Goal: Information Seeking & Learning: Learn about a topic

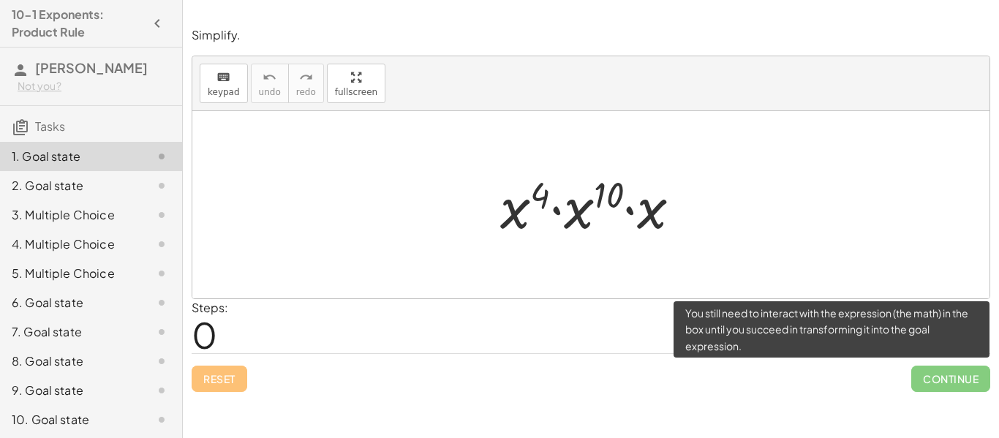
click at [956, 389] on span "Continue" at bounding box center [950, 379] width 79 height 26
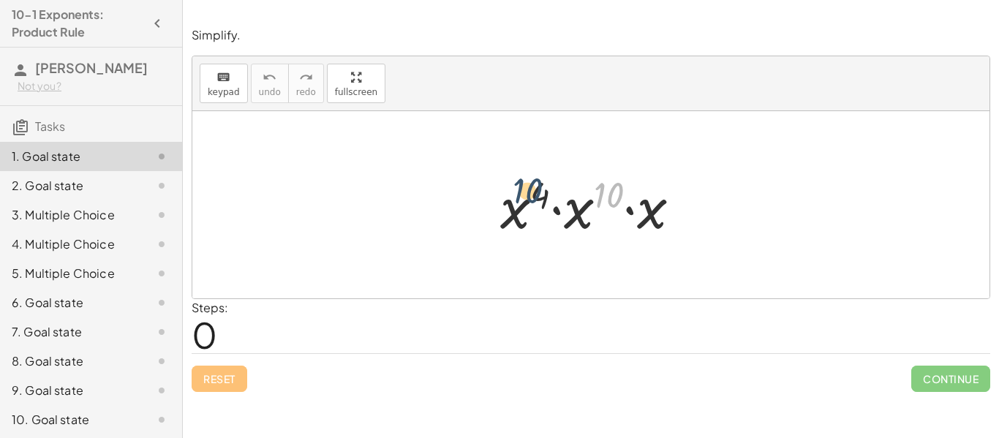
drag, startPoint x: 595, startPoint y: 209, endPoint x: 497, endPoint y: 208, distance: 98.7
click at [497, 208] on div at bounding box center [596, 204] width 207 height 75
drag, startPoint x: 606, startPoint y: 191, endPoint x: 533, endPoint y: 191, distance: 73.1
click at [533, 191] on div at bounding box center [596, 204] width 207 height 75
drag, startPoint x: 539, startPoint y: 190, endPoint x: 548, endPoint y: 191, distance: 8.8
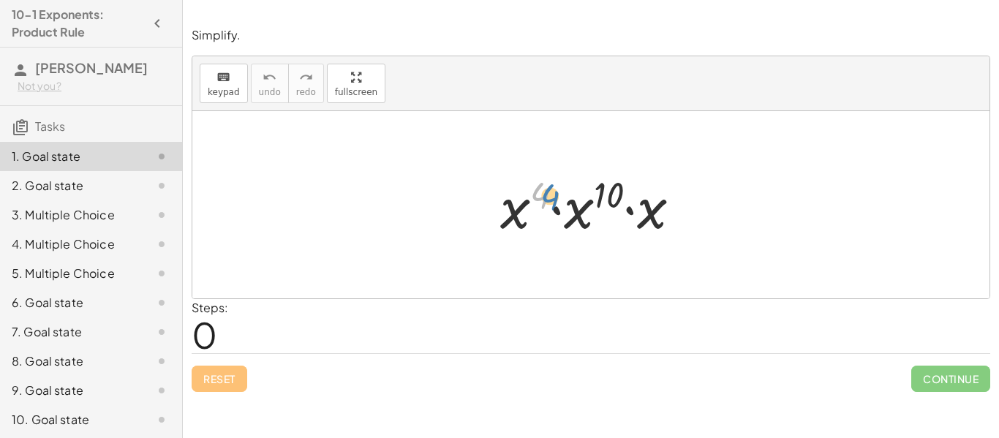
click at [548, 191] on div at bounding box center [596, 204] width 207 height 75
click at [232, 78] on div "keyboard" at bounding box center [224, 77] width 32 height 18
click at [232, 80] on div "keyboard" at bounding box center [224, 77] width 32 height 18
click at [214, 78] on div "keyboard" at bounding box center [224, 77] width 32 height 18
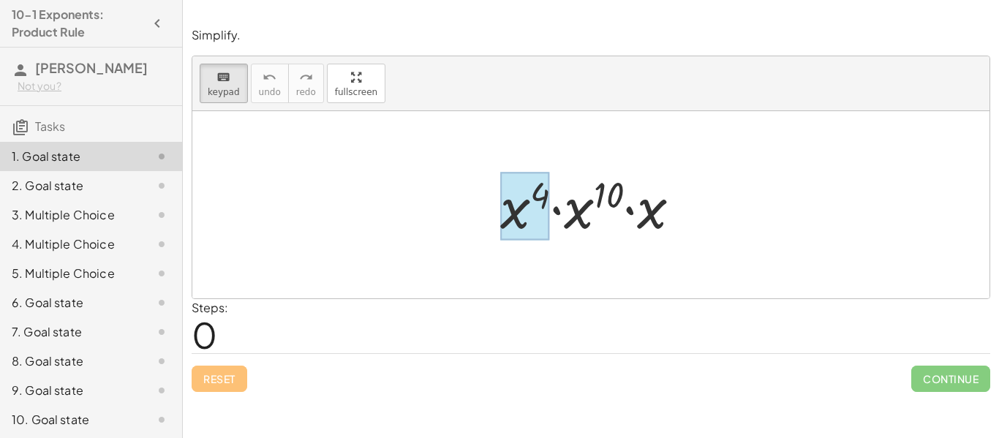
click at [542, 182] on div at bounding box center [525, 207] width 50 height 68
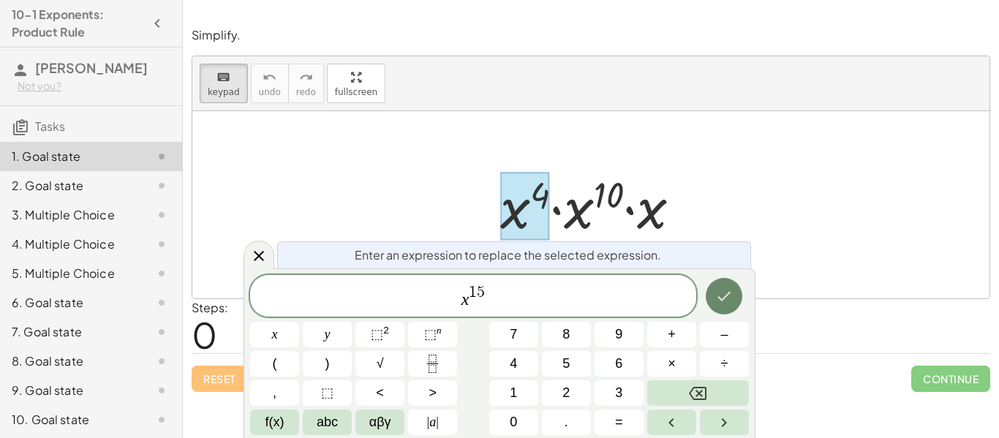
click at [731, 292] on icon "Done" at bounding box center [724, 296] width 18 height 18
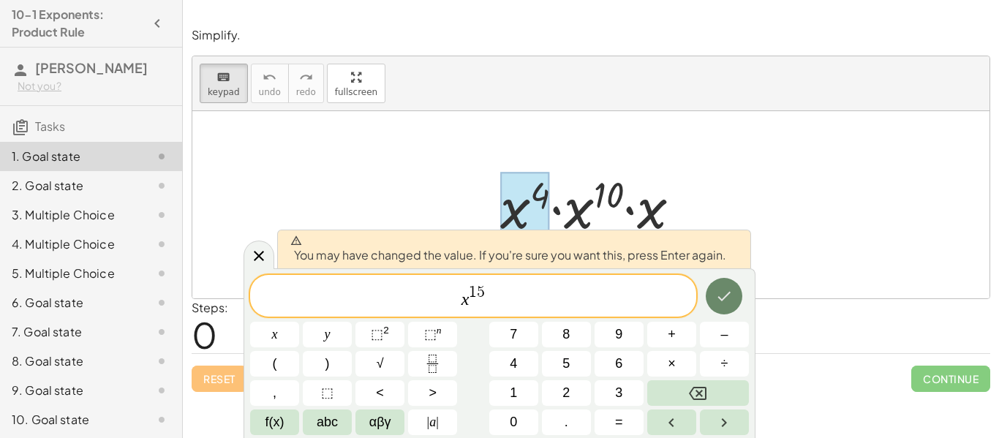
click at [717, 287] on icon "Done" at bounding box center [724, 296] width 18 height 18
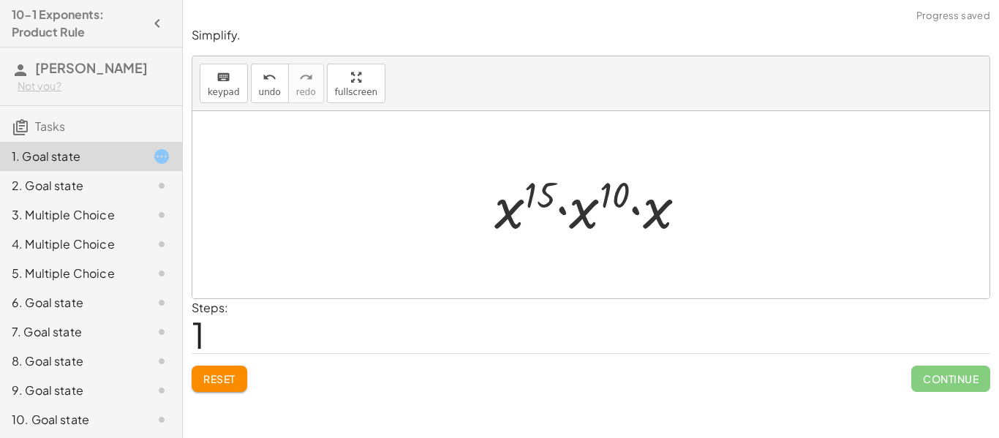
click at [682, 203] on div at bounding box center [596, 204] width 219 height 75
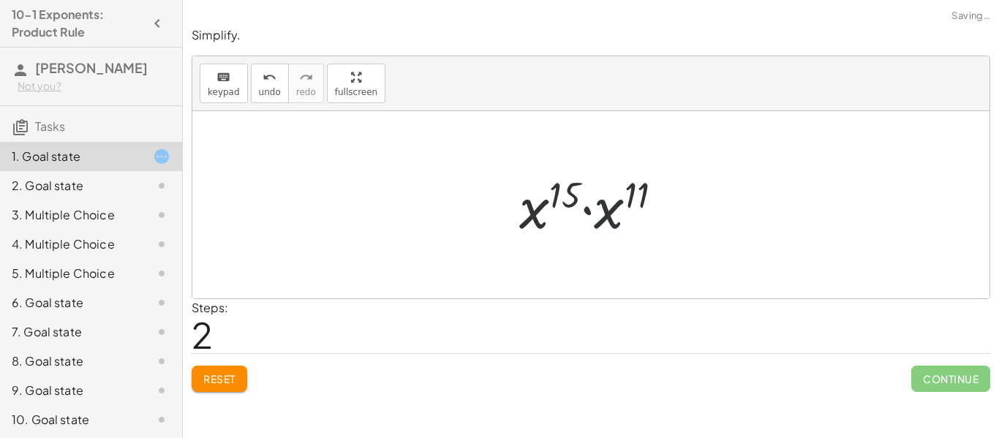
click at [620, 209] on div at bounding box center [597, 204] width 170 height 75
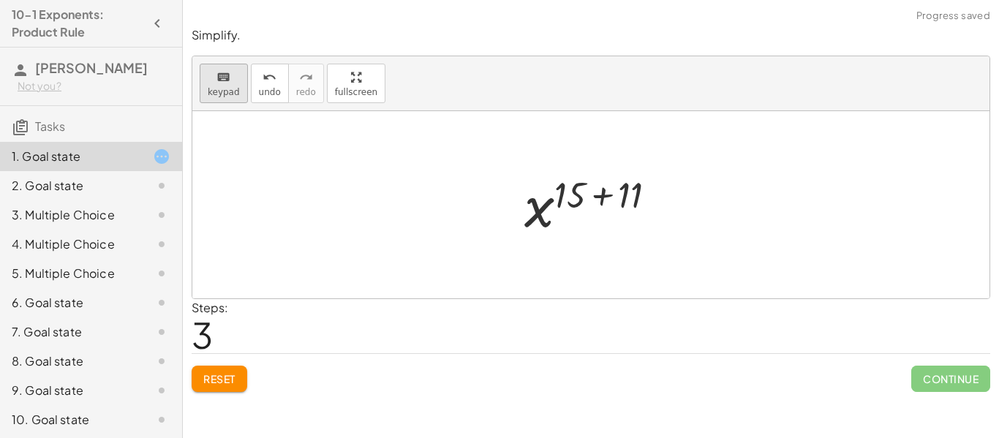
click at [213, 79] on div "keyboard" at bounding box center [224, 77] width 32 height 18
click at [576, 197] on div at bounding box center [569, 194] width 31 height 41
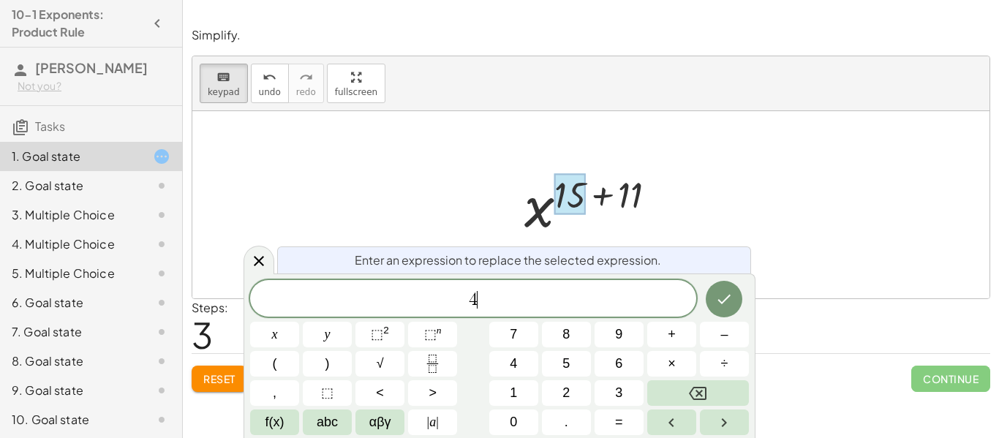
scroll to position [2, 0]
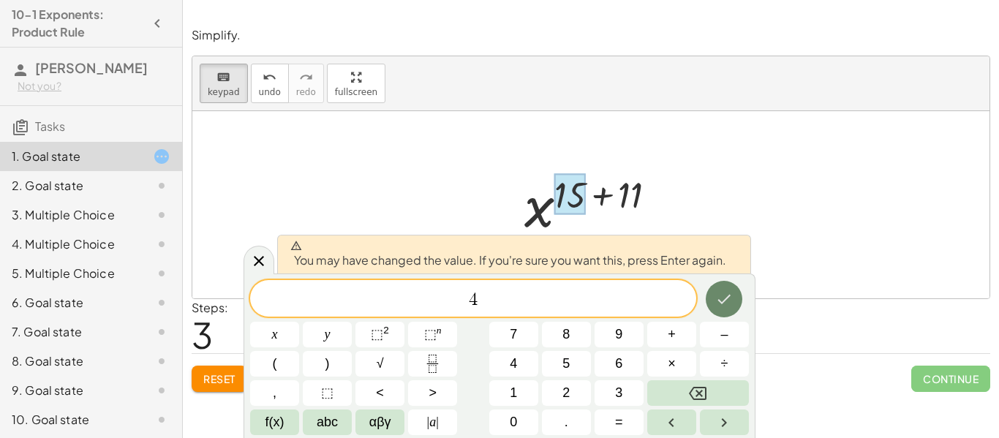
click at [720, 302] on icon "Done" at bounding box center [724, 299] width 18 height 18
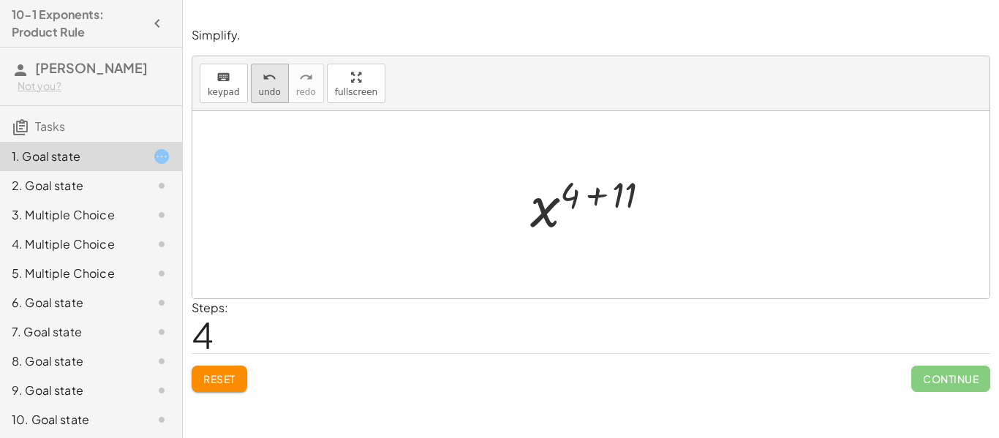
click at [271, 87] on span "undo" at bounding box center [270, 92] width 22 height 10
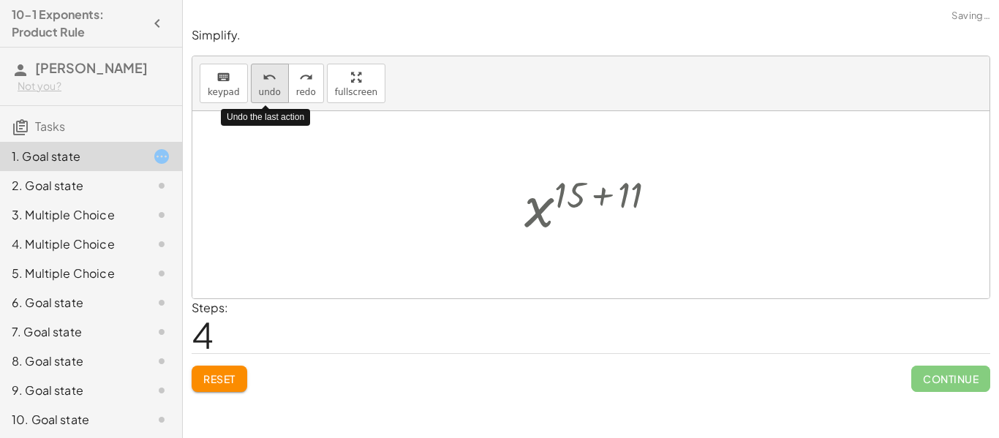
click at [271, 87] on span "undo" at bounding box center [270, 92] width 22 height 10
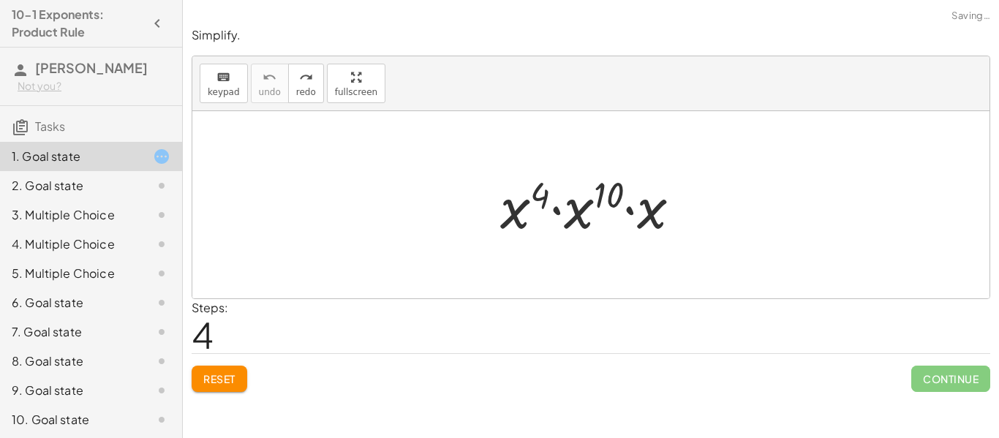
click at [207, 377] on span "Reset" at bounding box center [219, 378] width 32 height 13
click at [604, 192] on div at bounding box center [596, 204] width 207 height 75
click at [644, 222] on div at bounding box center [596, 204] width 196 height 75
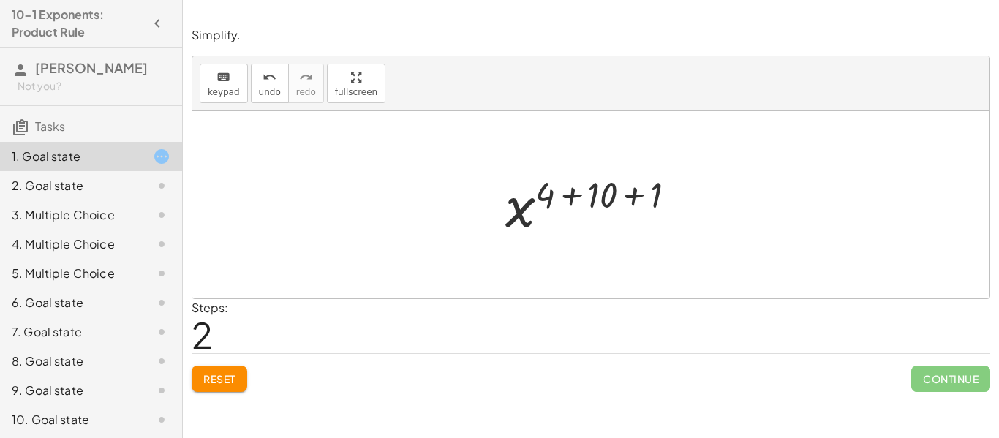
click at [574, 195] on div at bounding box center [596, 205] width 197 height 72
click at [616, 195] on div at bounding box center [596, 205] width 147 height 72
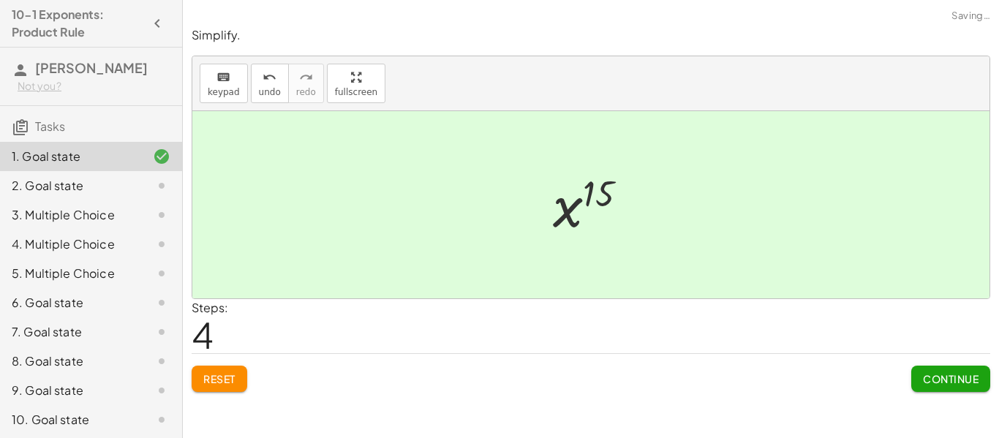
click at [935, 374] on span "Continue" at bounding box center [951, 378] width 56 height 13
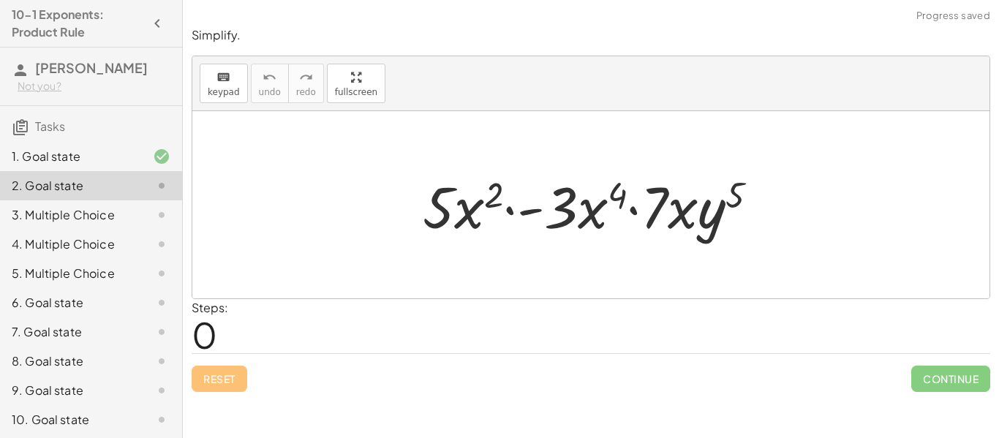
click at [605, 196] on div at bounding box center [596, 204] width 362 height 75
click at [517, 210] on div at bounding box center [596, 204] width 362 height 75
click at [603, 205] on div at bounding box center [596, 204] width 362 height 75
drag, startPoint x: 598, startPoint y: 206, endPoint x: 538, endPoint y: 208, distance: 59.3
click at [538, 208] on div at bounding box center [596, 204] width 362 height 75
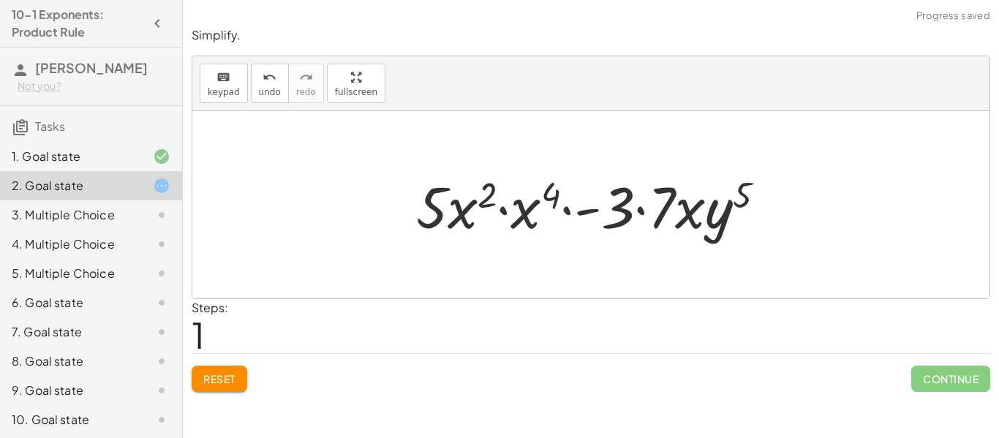
click at [477, 212] on div at bounding box center [597, 204] width 376 height 75
click at [494, 211] on div at bounding box center [597, 204] width 376 height 75
click at [500, 212] on div at bounding box center [597, 204] width 376 height 75
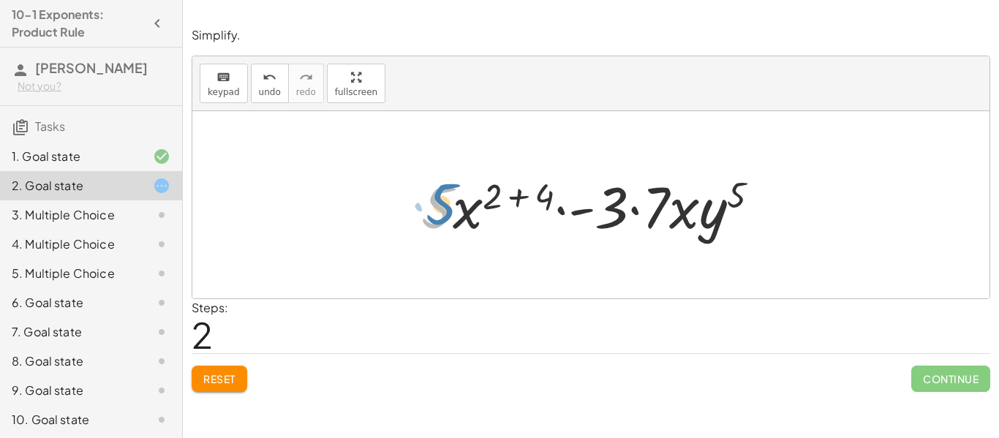
click at [439, 208] on div at bounding box center [596, 204] width 364 height 75
click at [233, 366] on button "Reset" at bounding box center [220, 379] width 56 height 26
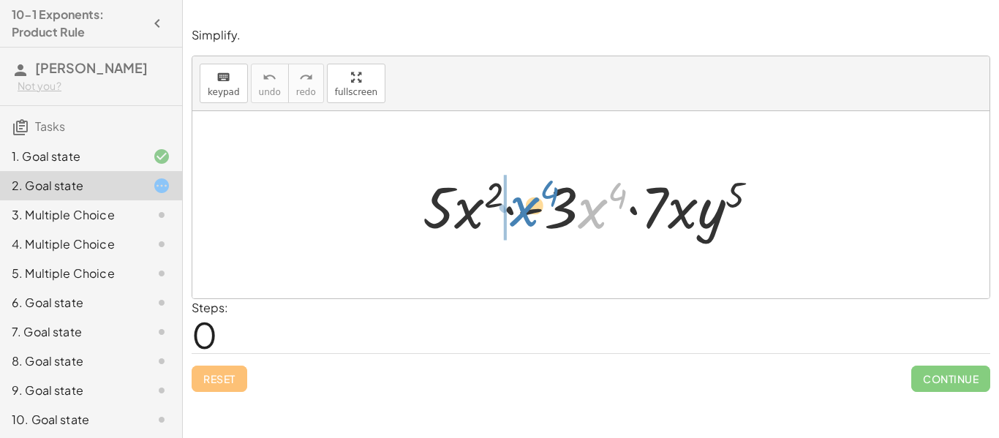
drag, startPoint x: 581, startPoint y: 222, endPoint x: 513, endPoint y: 219, distance: 68.1
click at [513, 219] on div at bounding box center [596, 204] width 362 height 75
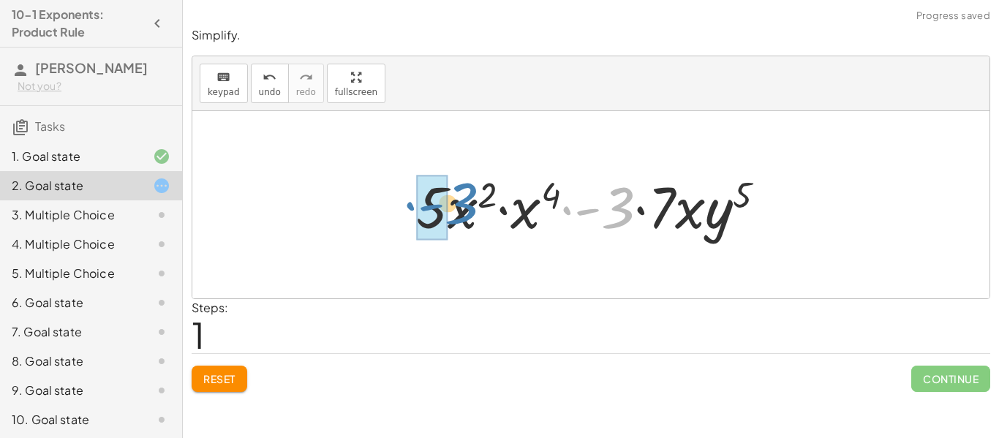
drag, startPoint x: 618, startPoint y: 214, endPoint x: 464, endPoint y: 209, distance: 154.4
click at [464, 209] on div at bounding box center [597, 204] width 376 height 75
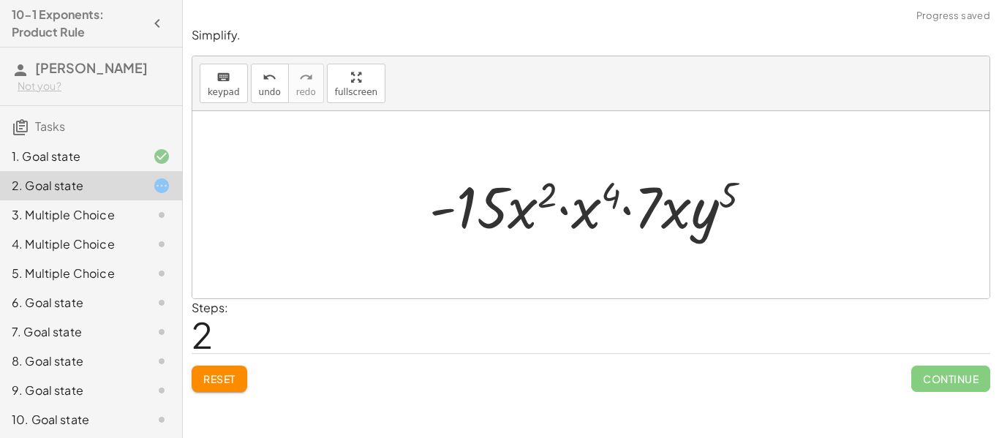
click at [570, 211] on div at bounding box center [596, 204] width 349 height 75
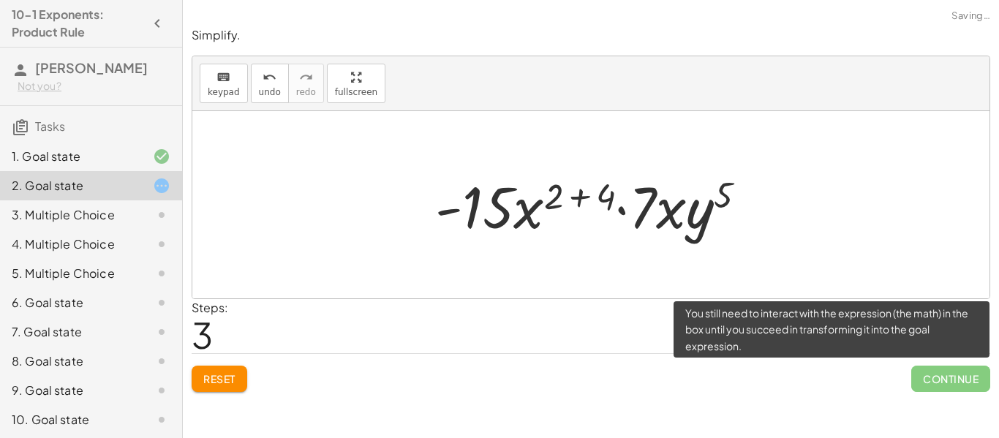
click at [924, 382] on span "Continue" at bounding box center [950, 379] width 79 height 26
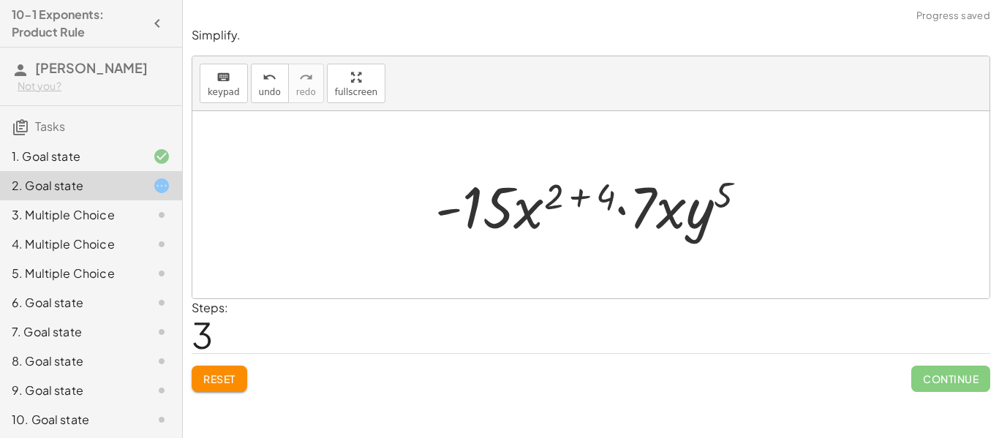
click at [622, 210] on div at bounding box center [596, 204] width 337 height 75
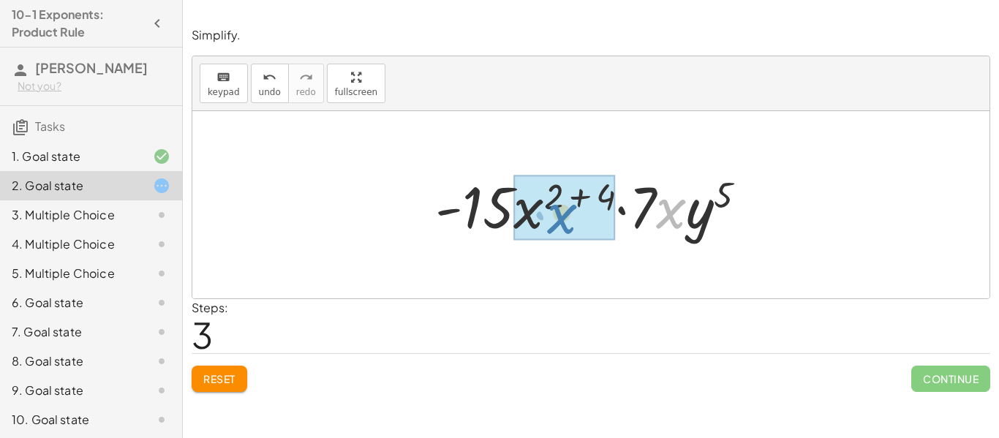
drag, startPoint x: 662, startPoint y: 216, endPoint x: 546, endPoint y: 221, distance: 116.4
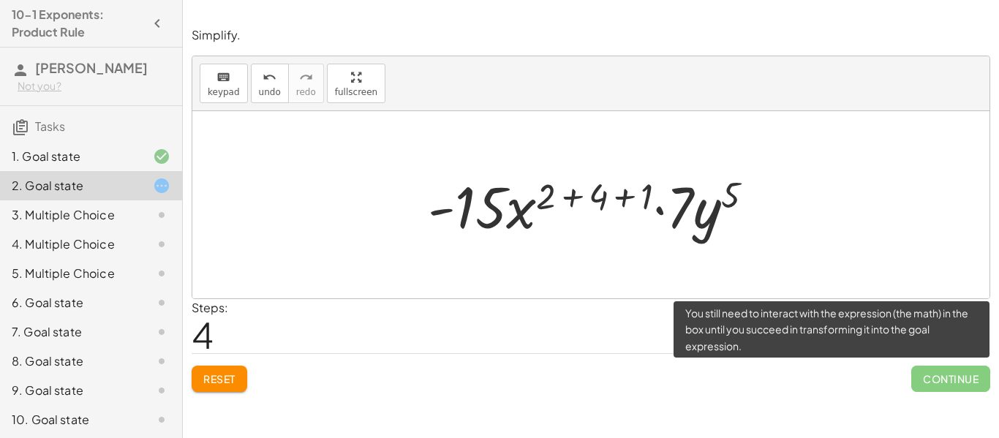
click at [923, 382] on span "Continue" at bounding box center [950, 379] width 79 height 26
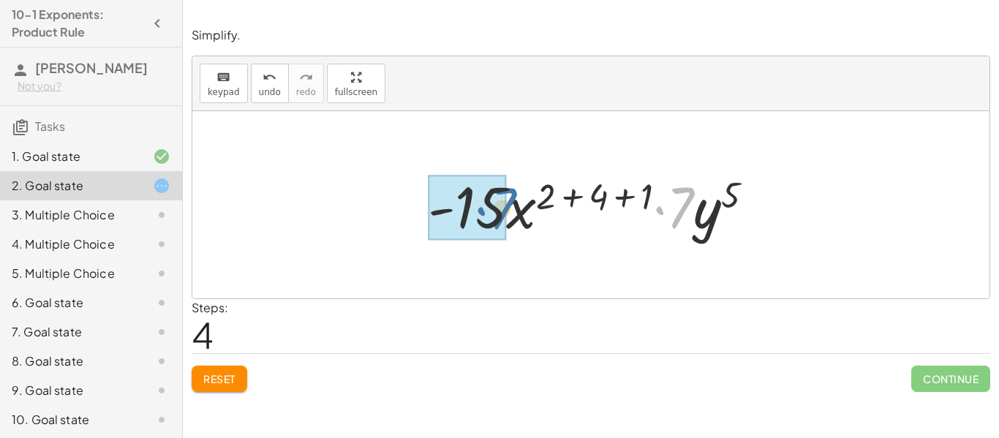
drag, startPoint x: 689, startPoint y: 209, endPoint x: 470, endPoint y: 209, distance: 218.7
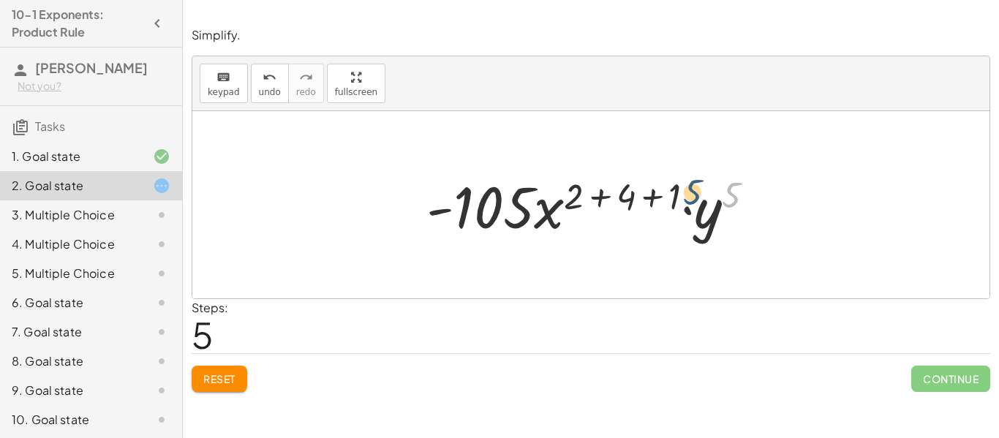
drag, startPoint x: 730, startPoint y: 206, endPoint x: 690, endPoint y: 205, distance: 39.5
click at [690, 205] on div at bounding box center [596, 204] width 355 height 75
click at [696, 212] on div at bounding box center [596, 204] width 355 height 75
click at [688, 211] on div at bounding box center [596, 204] width 355 height 75
drag, startPoint x: 698, startPoint y: 210, endPoint x: 539, endPoint y: 201, distance: 158.9
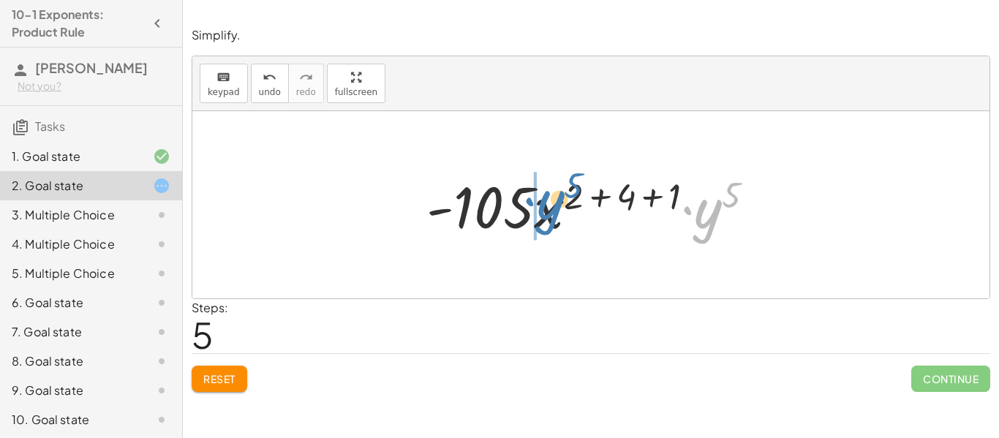
click at [539, 201] on div at bounding box center [596, 204] width 355 height 75
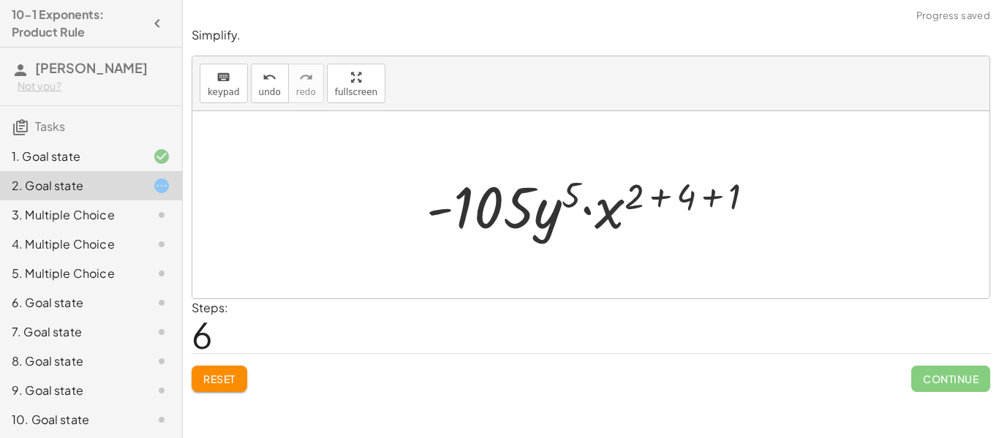
click at [603, 211] on div at bounding box center [596, 204] width 355 height 75
click at [591, 208] on div at bounding box center [596, 204] width 355 height 75
click at [231, 377] on span "Reset" at bounding box center [219, 378] width 32 height 13
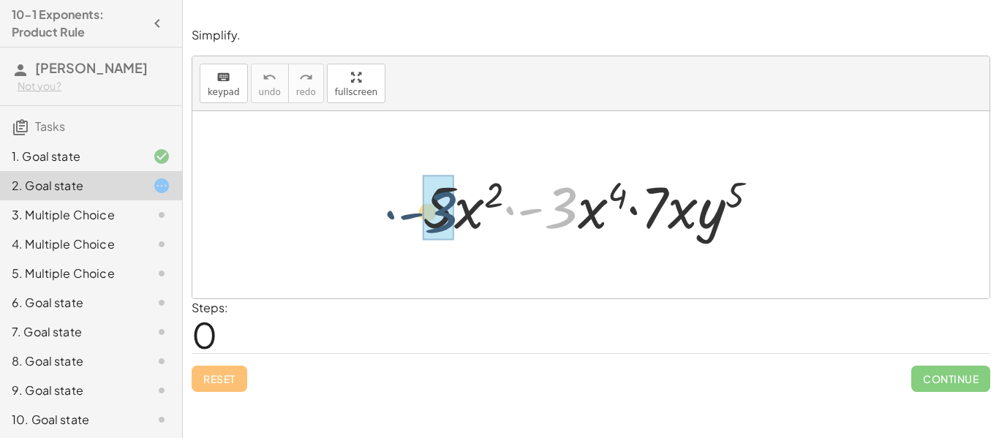
drag, startPoint x: 568, startPoint y: 202, endPoint x: 441, endPoint y: 204, distance: 126.5
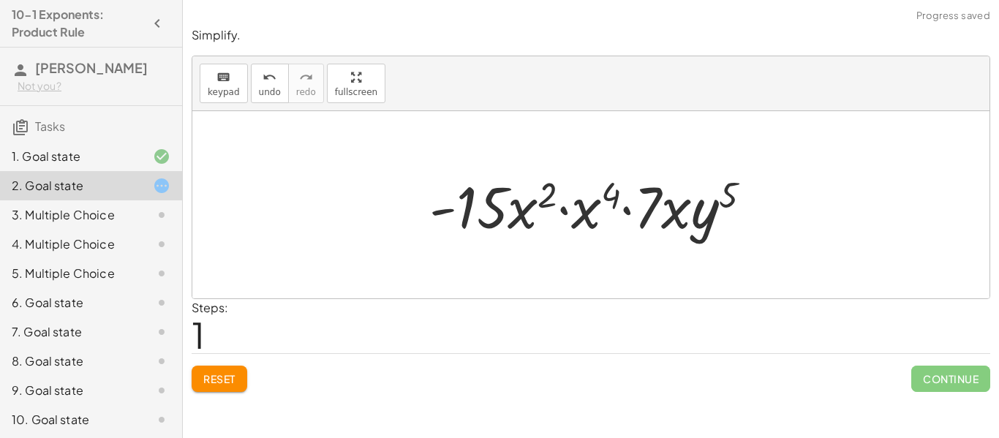
click at [561, 212] on div at bounding box center [596, 204] width 349 height 75
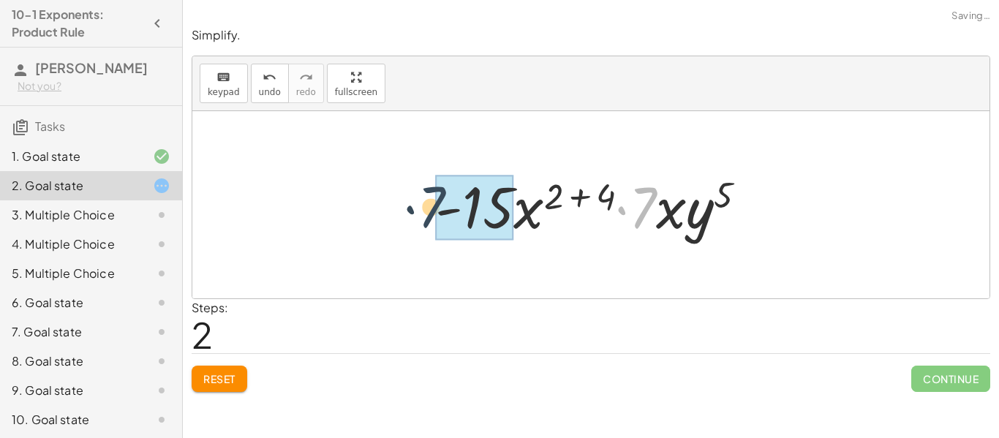
drag, startPoint x: 636, startPoint y: 210, endPoint x: 429, endPoint y: 208, distance: 207.7
click at [429, 208] on div at bounding box center [596, 204] width 337 height 75
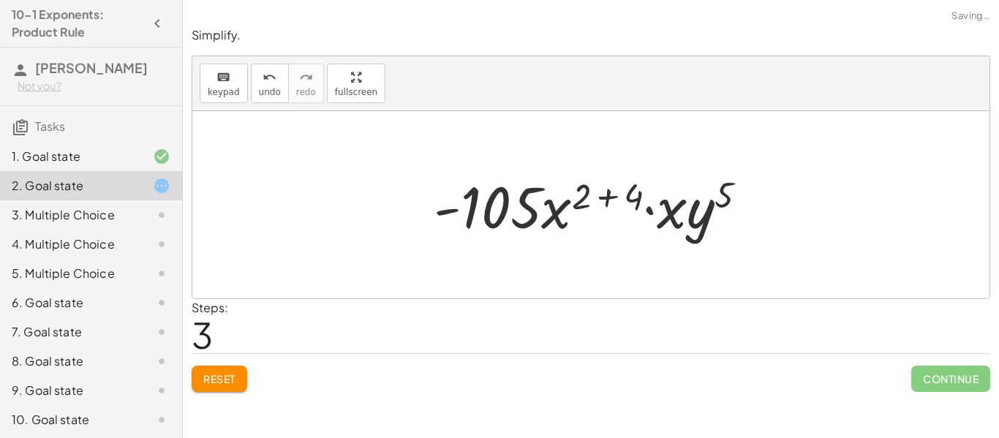
click at [655, 213] on div at bounding box center [595, 204] width 339 height 75
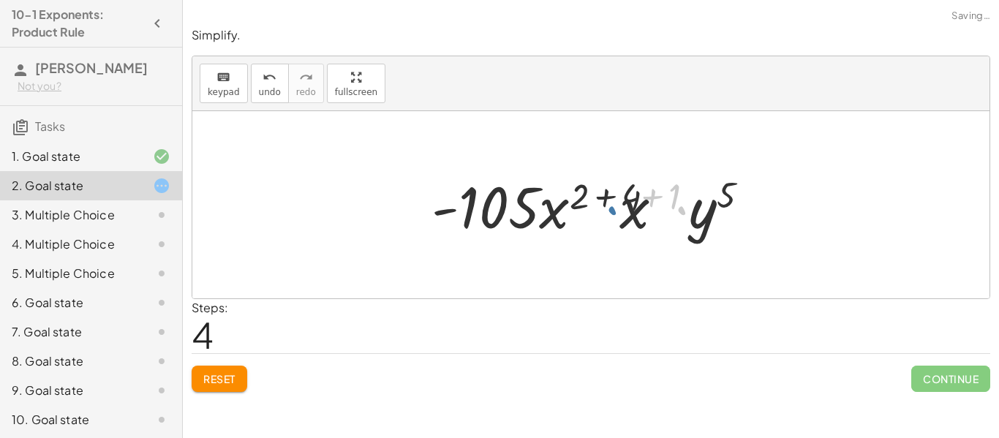
click at [649, 211] on div at bounding box center [596, 204] width 355 height 75
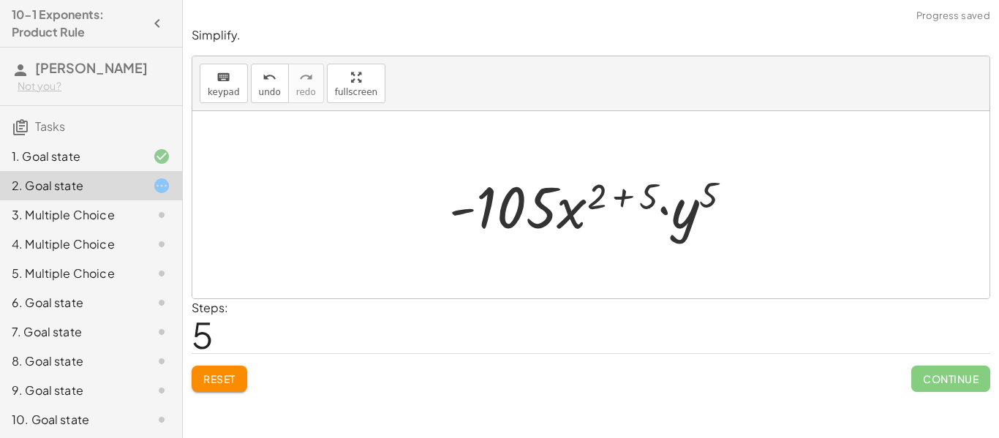
click at [671, 211] on div at bounding box center [596, 204] width 309 height 75
click at [611, 199] on div at bounding box center [596, 204] width 309 height 75
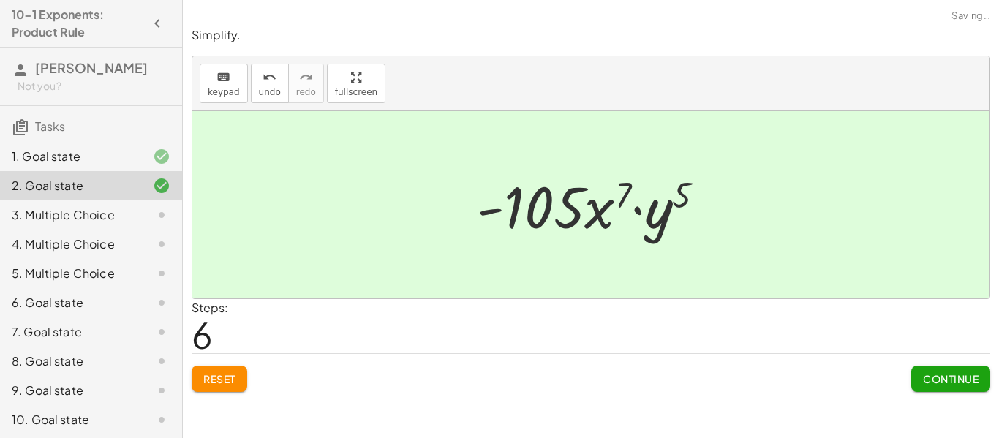
click at [957, 380] on span "Continue" at bounding box center [951, 378] width 56 height 13
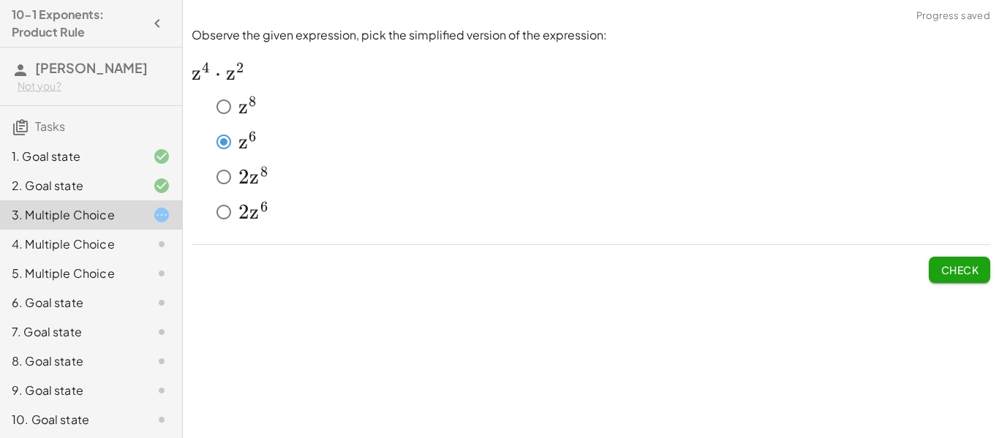
click at [964, 265] on span "Check" at bounding box center [960, 269] width 38 height 13
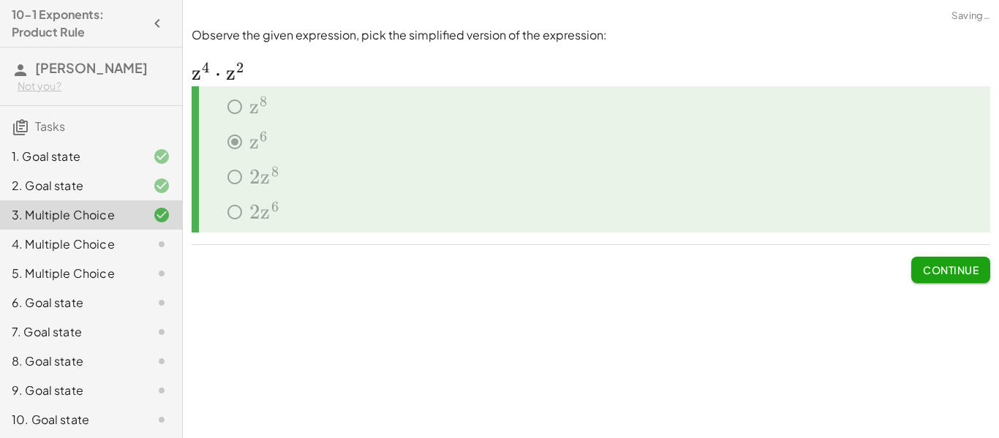
click at [964, 265] on span "Continue" at bounding box center [951, 269] width 56 height 13
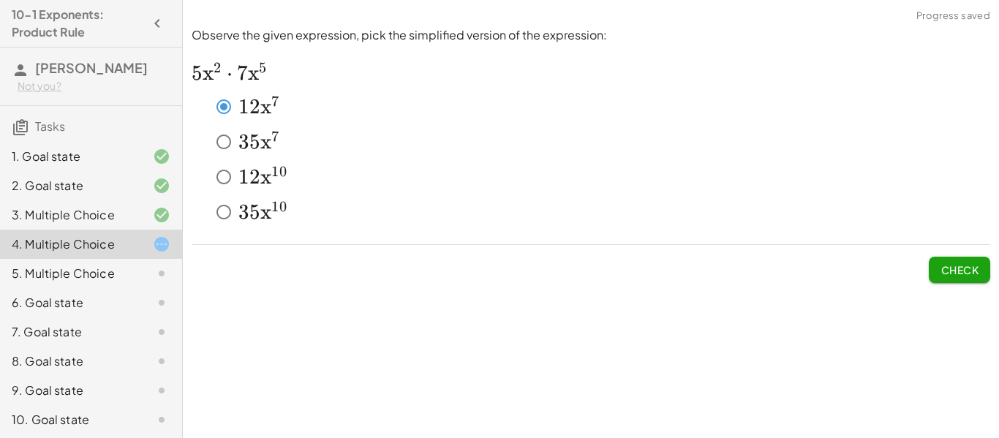
click at [966, 262] on button "Check" at bounding box center [959, 270] width 61 height 26
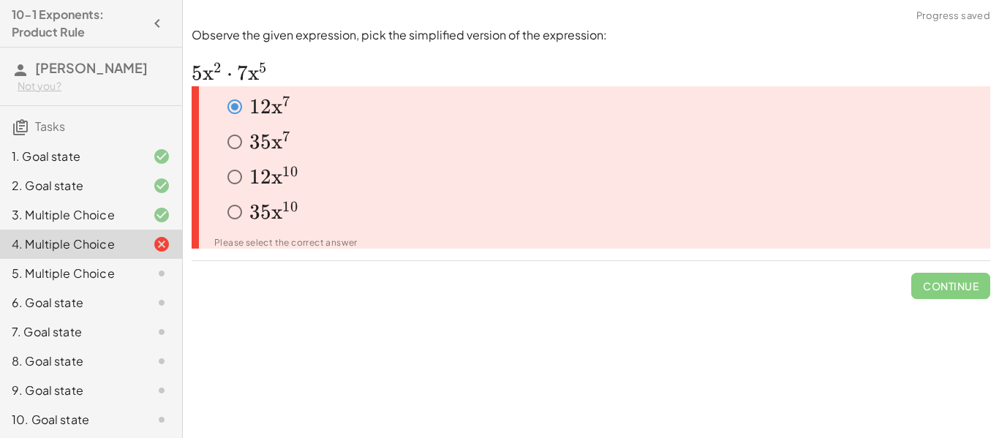
click at [249, 173] on span "1" at bounding box center [254, 177] width 11 height 25
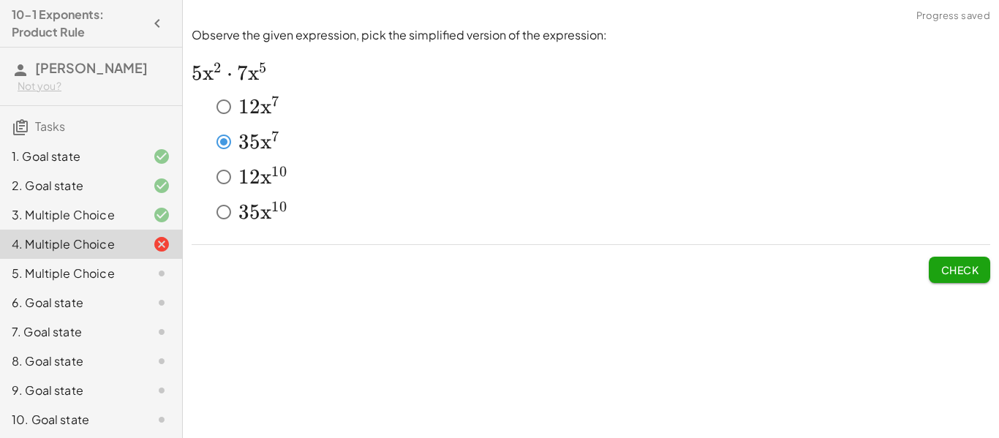
click at [973, 273] on span "Check" at bounding box center [960, 269] width 38 height 13
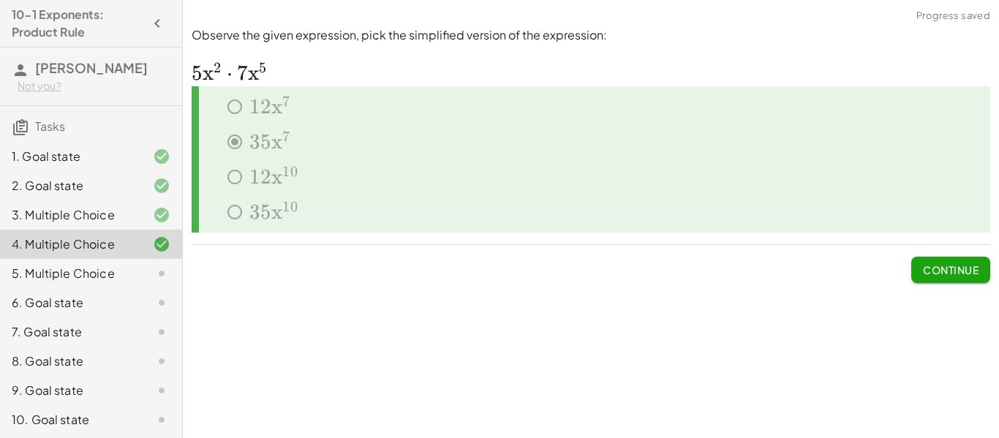
click at [926, 271] on span "Continue" at bounding box center [951, 269] width 56 height 13
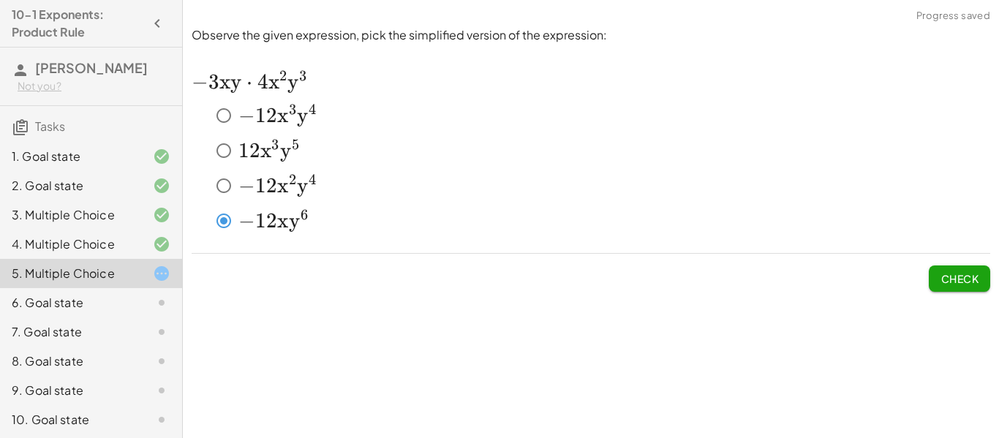
click at [231, 205] on div "﻿ − 12 x 2 y 4 -12x^2y^4 − 1 2 x 2 y 4 ﻿" at bounding box center [591, 188] width 799 height 35
click at [944, 279] on span "Check" at bounding box center [960, 278] width 38 height 13
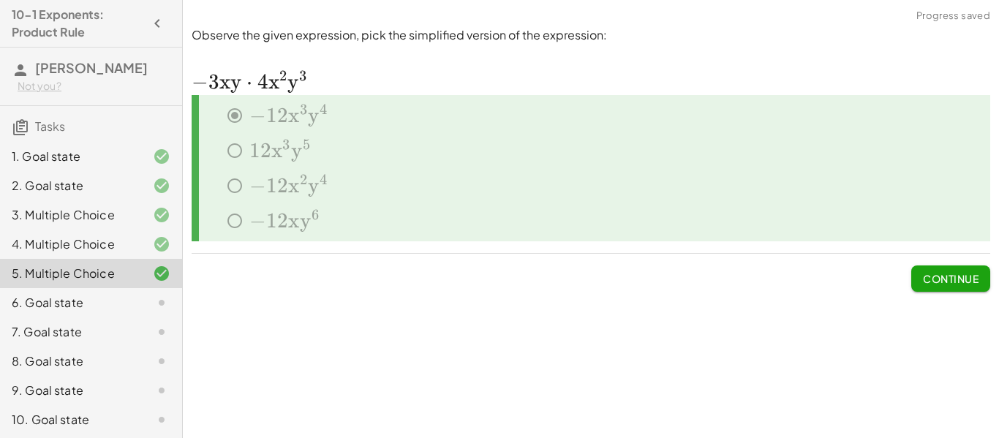
click at [944, 282] on span "Continue" at bounding box center [951, 278] width 56 height 13
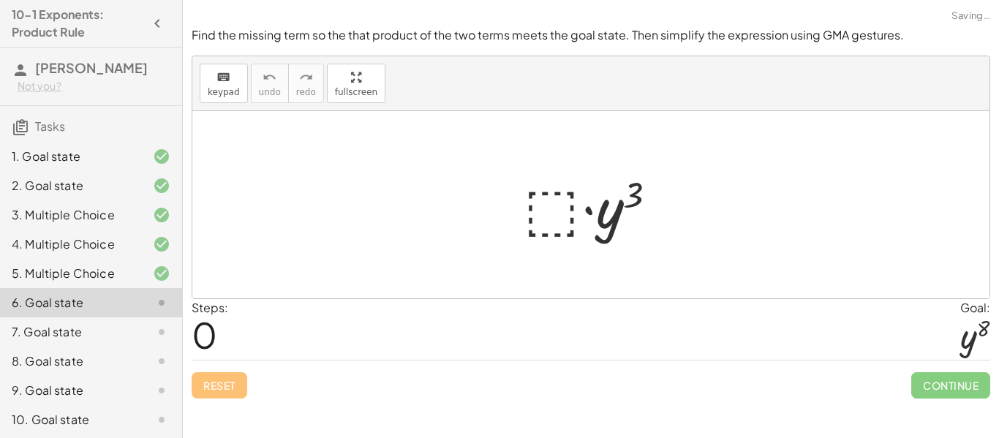
click at [558, 218] on div at bounding box center [596, 204] width 160 height 75
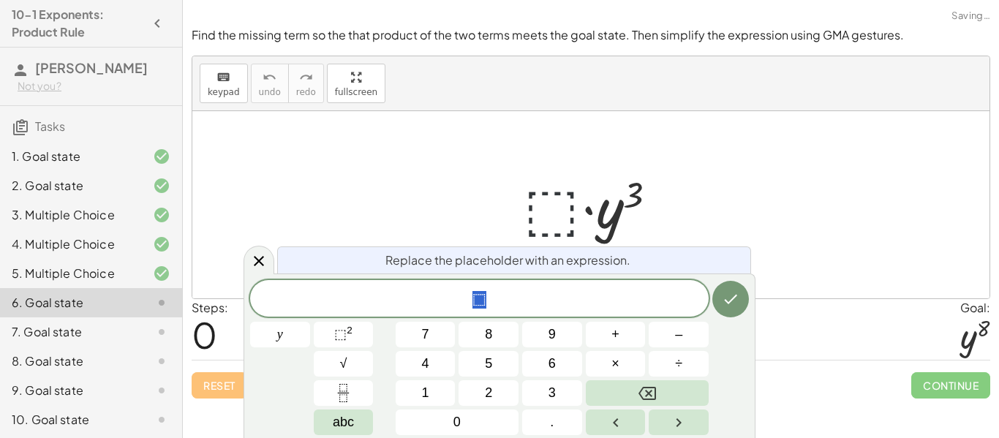
scroll to position [3, 0]
click at [502, 294] on span "⬚" at bounding box center [479, 300] width 459 height 20
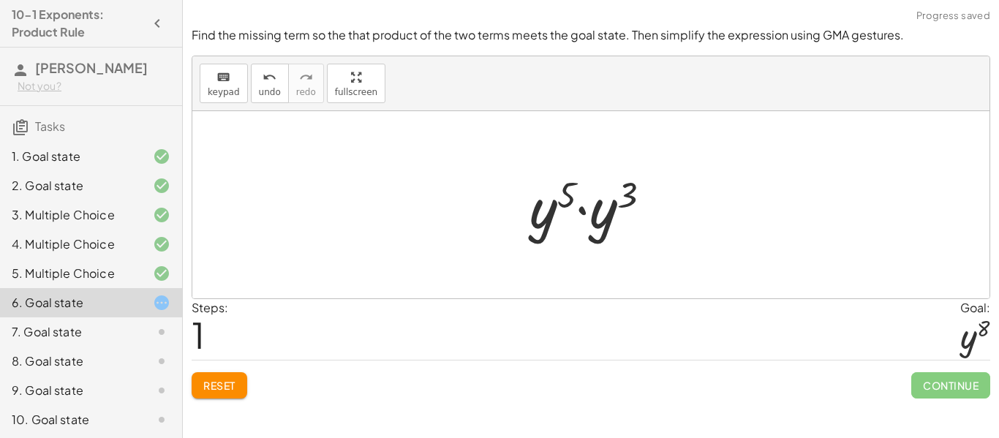
click at [580, 218] on div at bounding box center [596, 204] width 148 height 75
click at [600, 197] on div at bounding box center [597, 205] width 140 height 72
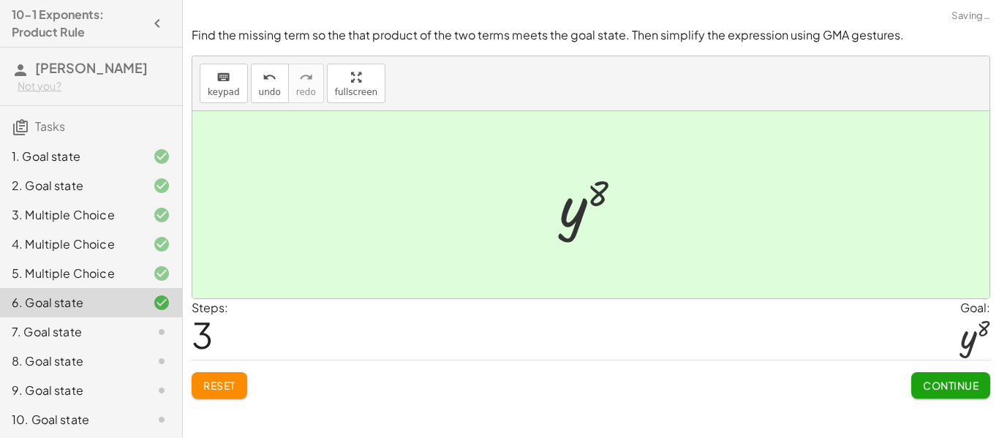
click at [988, 386] on button "Continue" at bounding box center [950, 385] width 79 height 26
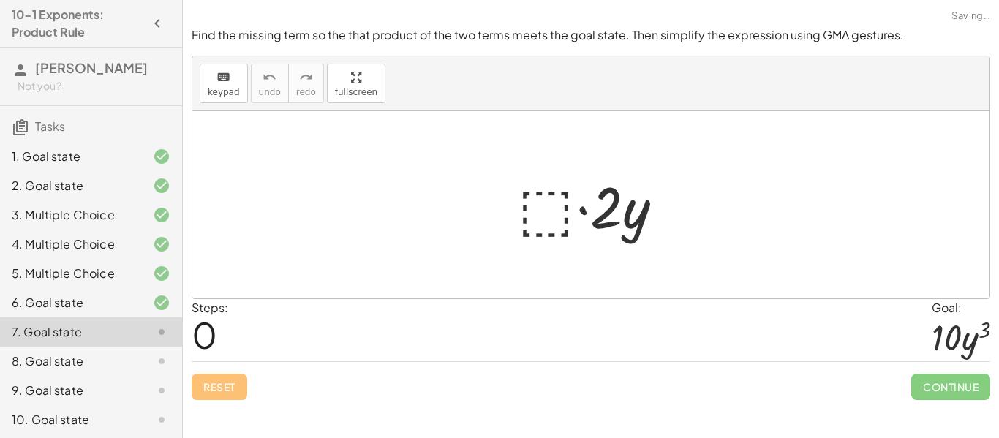
click at [529, 200] on div at bounding box center [596, 204] width 172 height 75
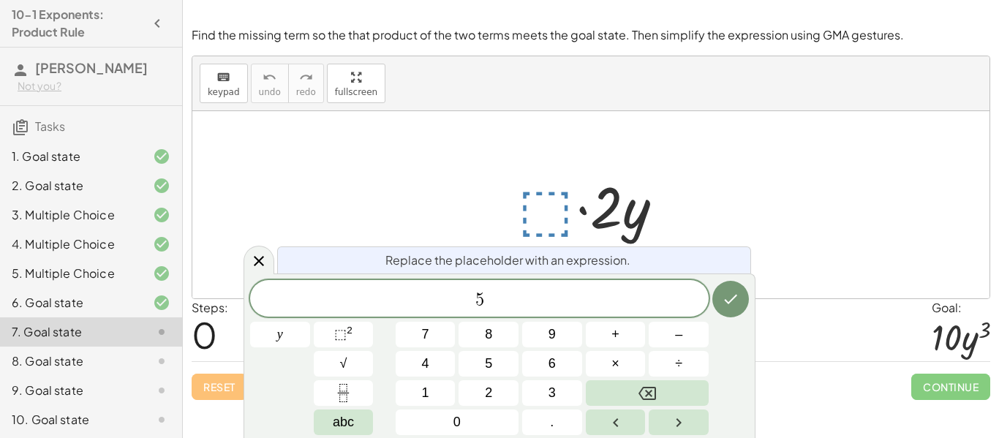
scroll to position [6, 0]
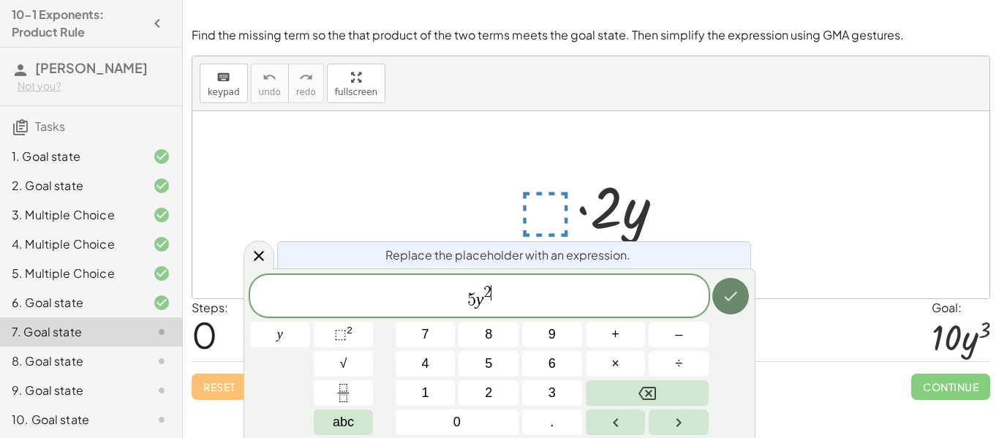
click at [722, 303] on icon "Done" at bounding box center [731, 296] width 18 height 18
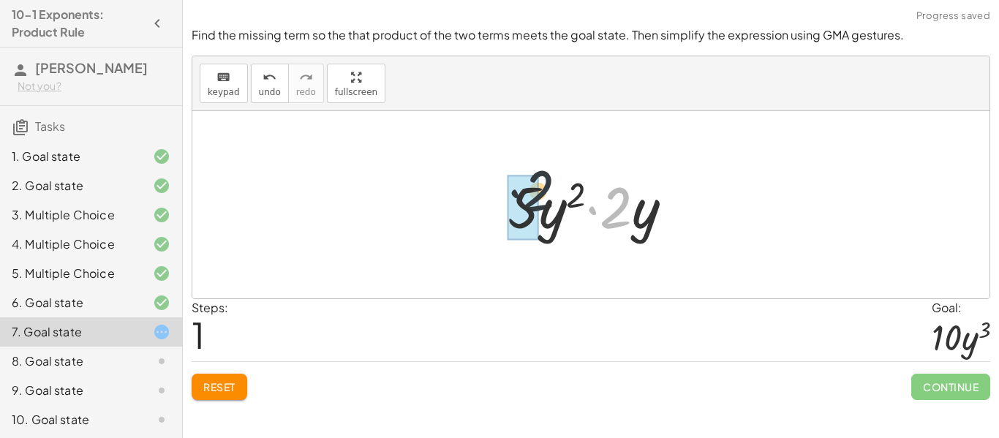
drag, startPoint x: 613, startPoint y: 220, endPoint x: 529, endPoint y: 205, distance: 84.8
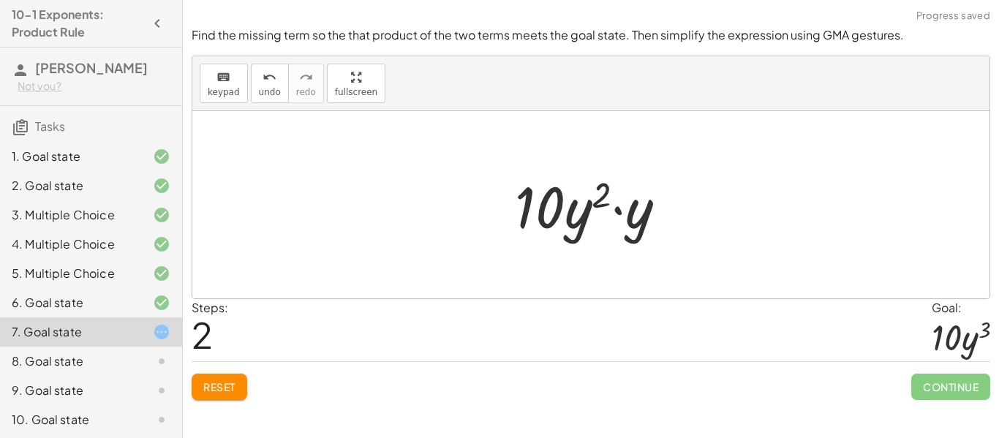
click at [614, 211] on div at bounding box center [597, 204] width 178 height 75
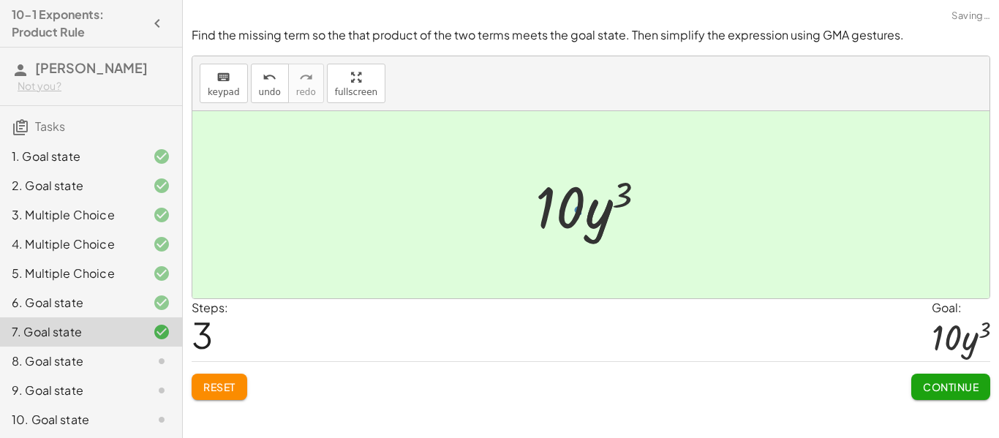
click at [611, 197] on div at bounding box center [596, 204] width 137 height 75
click at [940, 390] on span "Continue" at bounding box center [951, 386] width 56 height 13
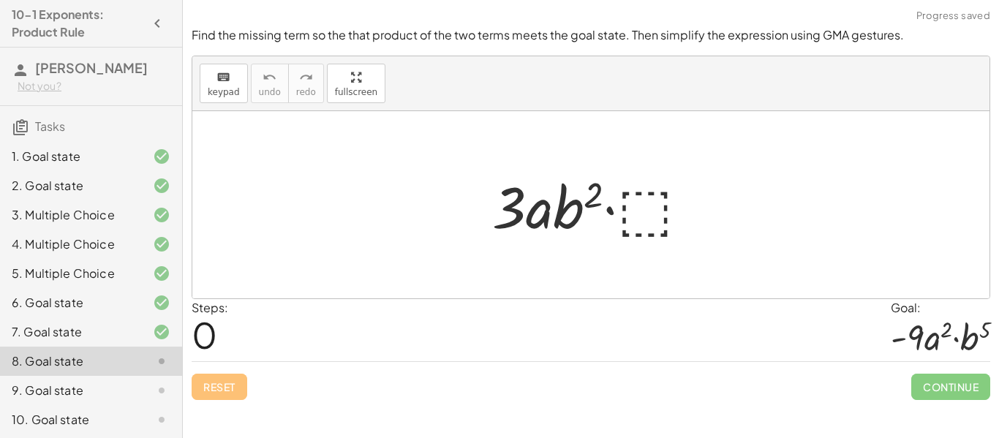
click at [658, 221] on div at bounding box center [597, 204] width 224 height 75
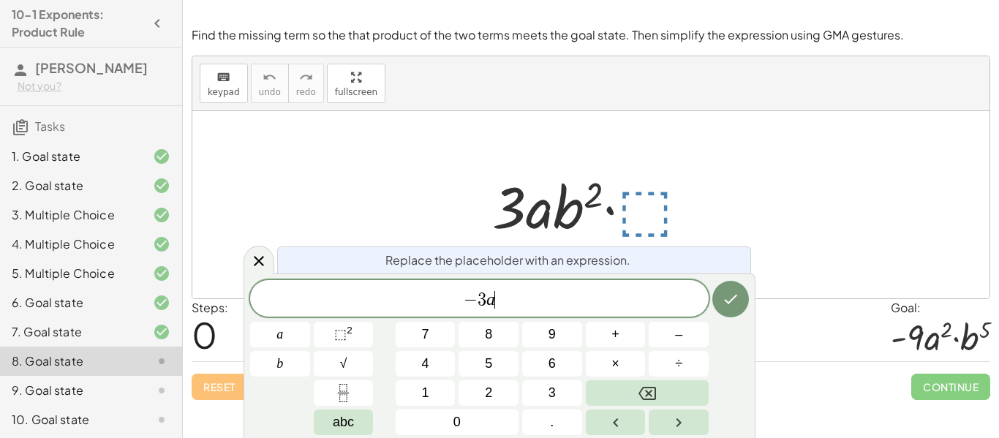
scroll to position [10, 0]
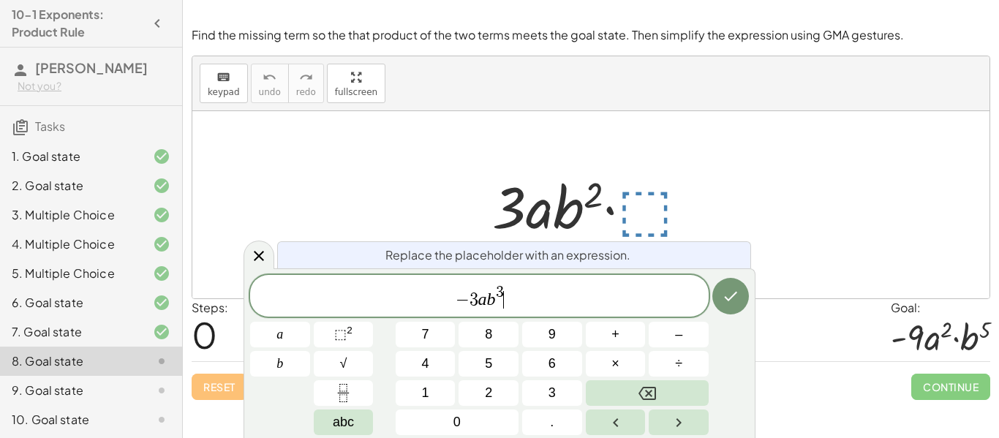
click at [707, 287] on span "− 3 a b 3 ​" at bounding box center [479, 297] width 459 height 26
click at [732, 299] on icon "Done" at bounding box center [731, 296] width 18 height 18
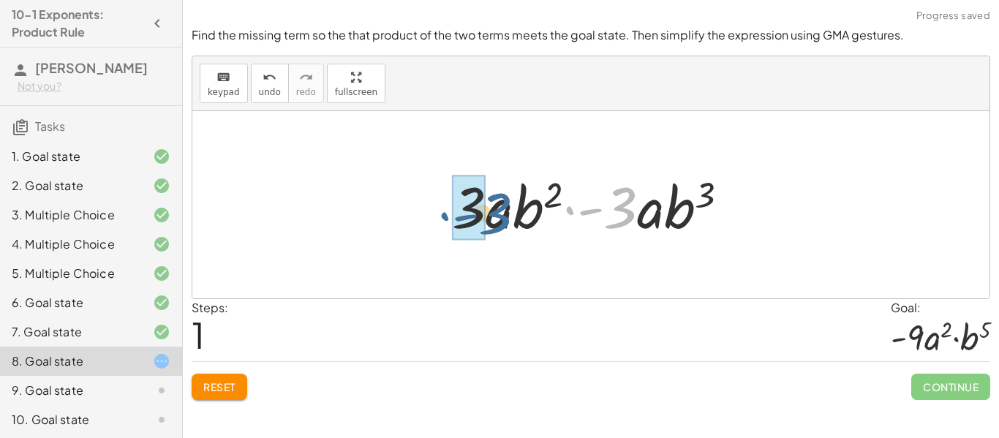
drag, startPoint x: 624, startPoint y: 200, endPoint x: 494, endPoint y: 205, distance: 129.6
click at [494, 205] on div at bounding box center [597, 204] width 304 height 75
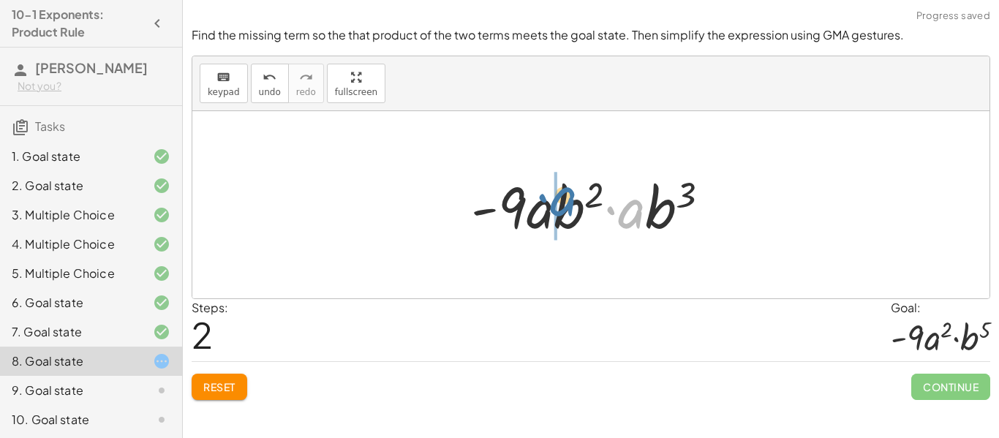
drag, startPoint x: 636, startPoint y: 213, endPoint x: 559, endPoint y: 200, distance: 77.8
click at [559, 200] on div at bounding box center [596, 204] width 265 height 75
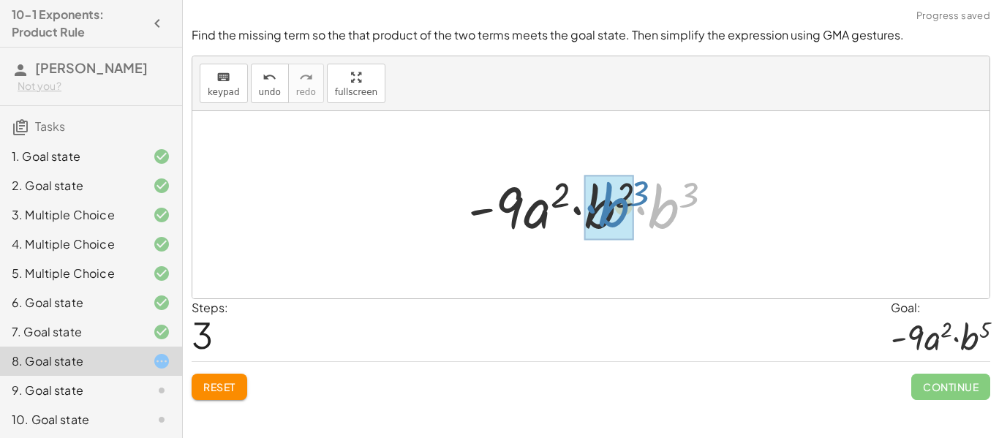
drag, startPoint x: 653, startPoint y: 212, endPoint x: 603, endPoint y: 211, distance: 50.5
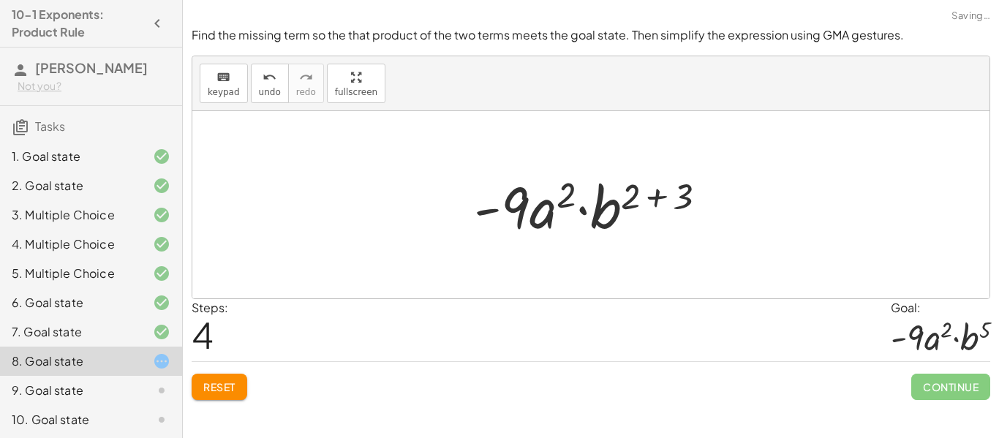
click at [581, 213] on div at bounding box center [596, 204] width 259 height 75
click at [653, 198] on div at bounding box center [596, 204] width 259 height 75
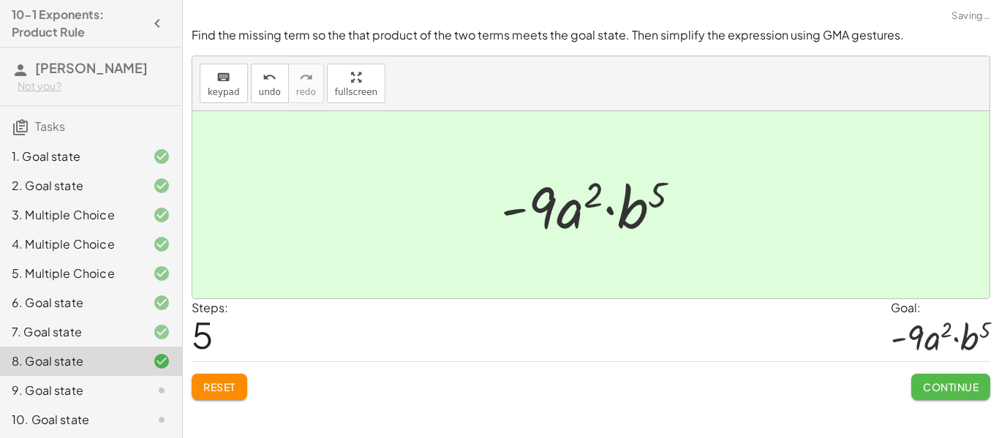
click at [949, 396] on button "Continue" at bounding box center [950, 387] width 79 height 26
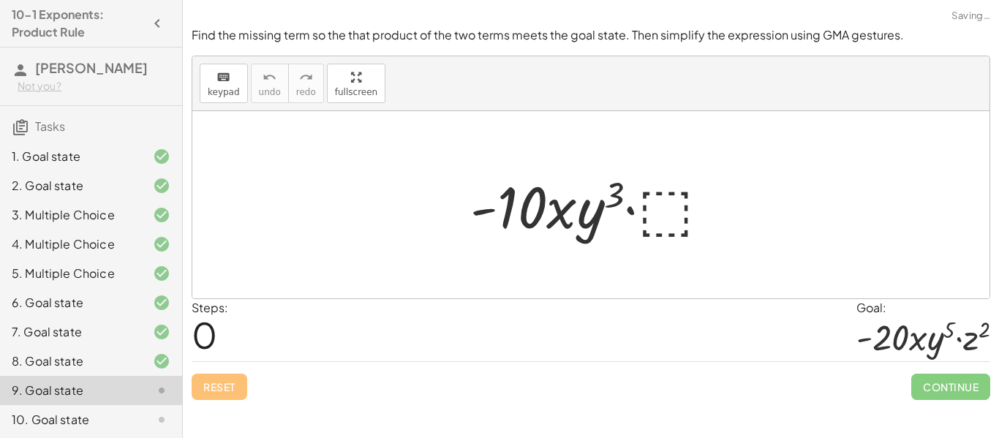
click at [690, 204] on div at bounding box center [596, 204] width 266 height 75
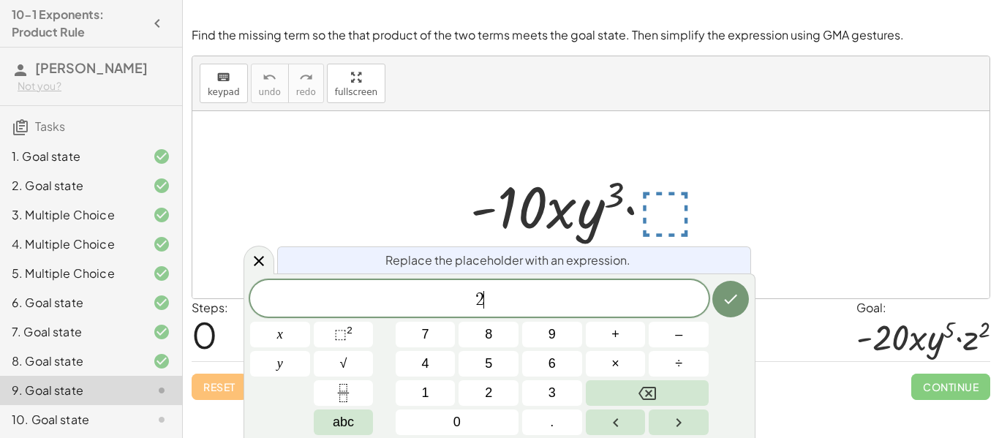
scroll to position [12, 0]
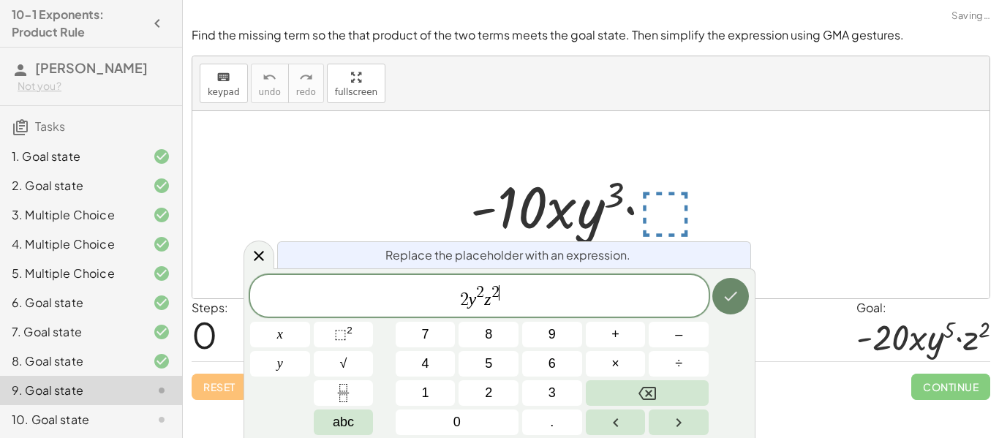
click at [722, 301] on icon "Done" at bounding box center [731, 296] width 18 height 18
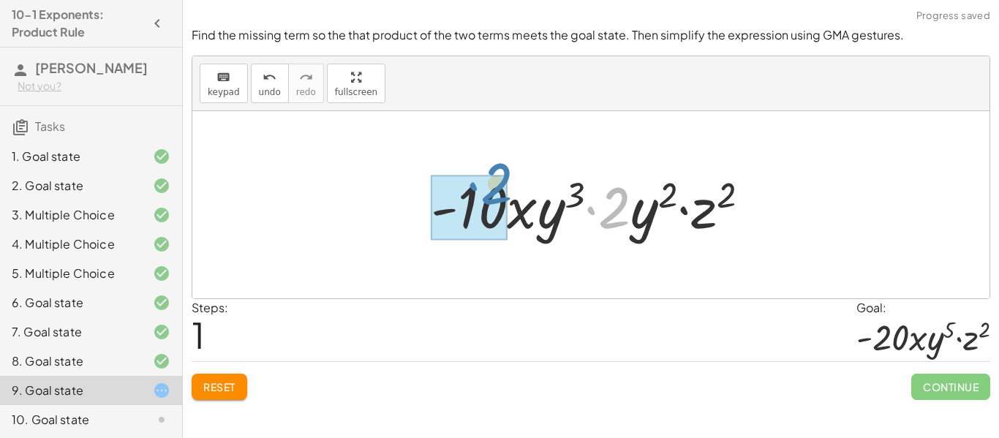
drag, startPoint x: 612, startPoint y: 216, endPoint x: 486, endPoint y: 192, distance: 128.8
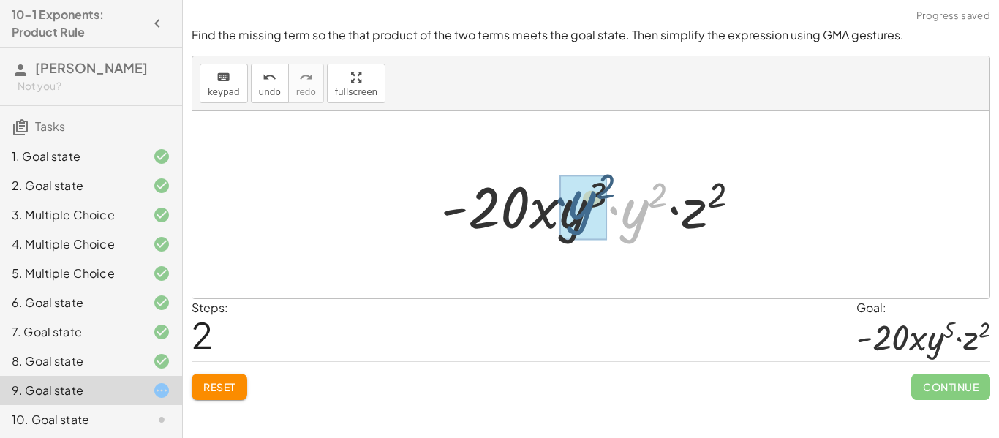
drag, startPoint x: 626, startPoint y: 227, endPoint x: 573, endPoint y: 218, distance: 54.1
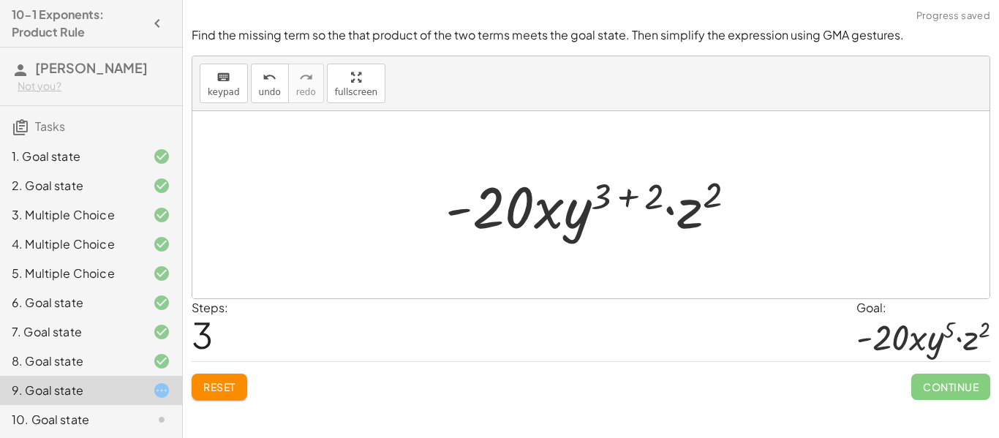
click at [634, 197] on div at bounding box center [596, 204] width 317 height 75
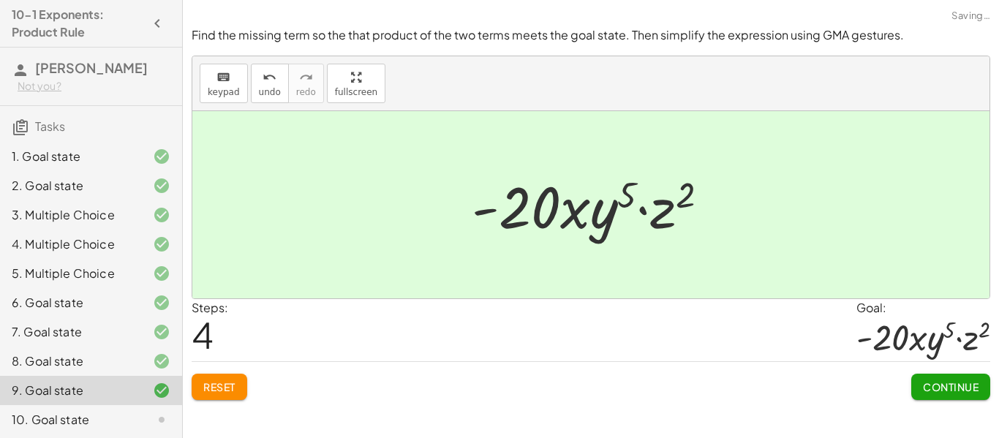
click at [931, 390] on span "Continue" at bounding box center [951, 386] width 56 height 13
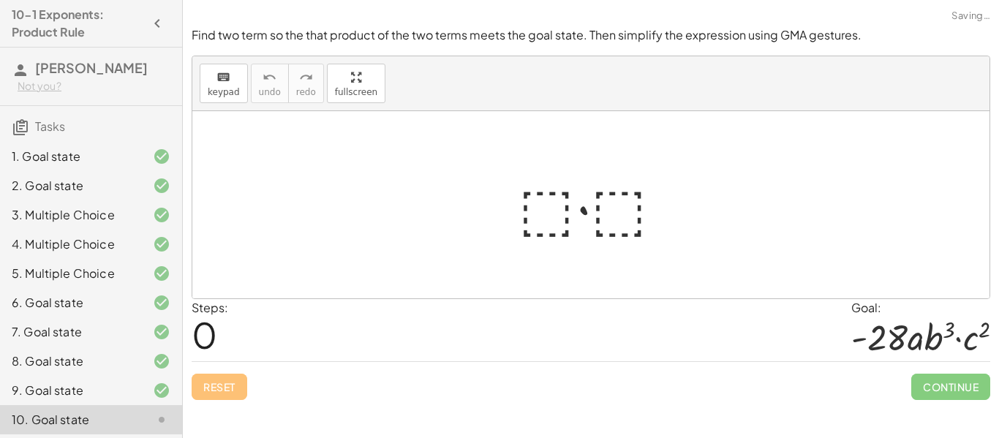
scroll to position [61, 0]
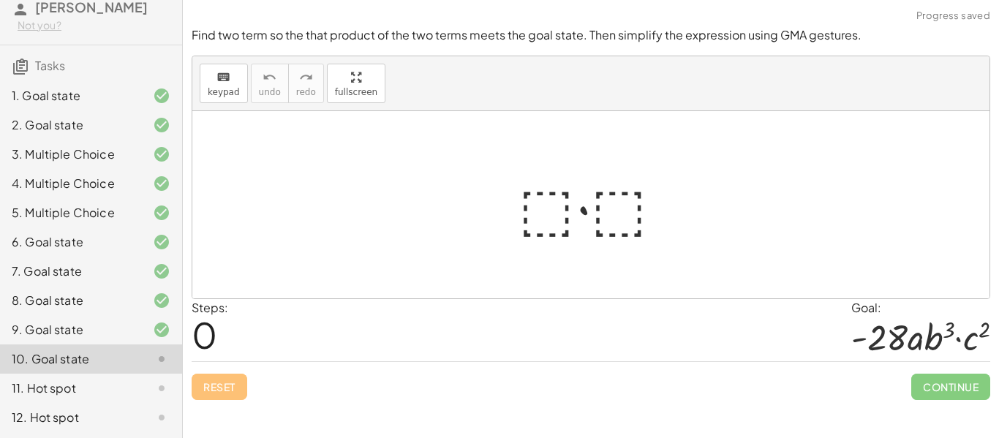
click at [536, 184] on div at bounding box center [596, 204] width 171 height 75
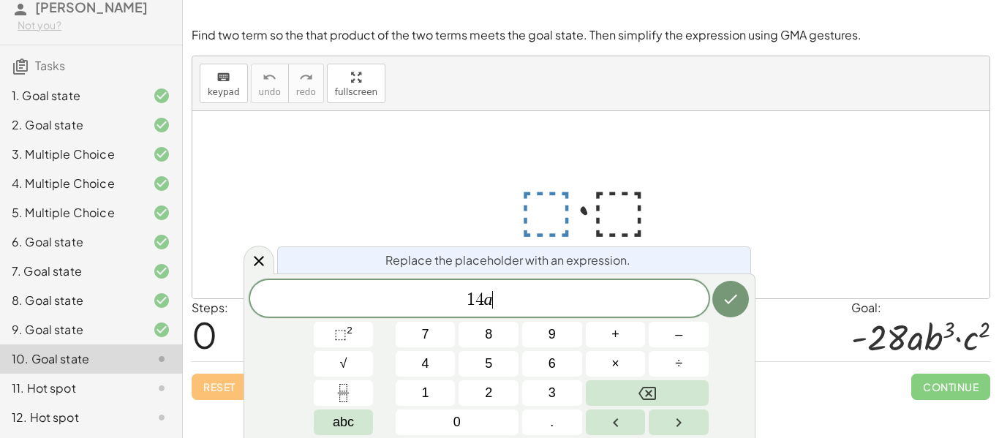
scroll to position [17, 0]
click at [605, 195] on div at bounding box center [596, 204] width 171 height 75
click at [608, 196] on div at bounding box center [596, 204] width 171 height 75
click at [723, 287] on button "Done" at bounding box center [730, 299] width 37 height 37
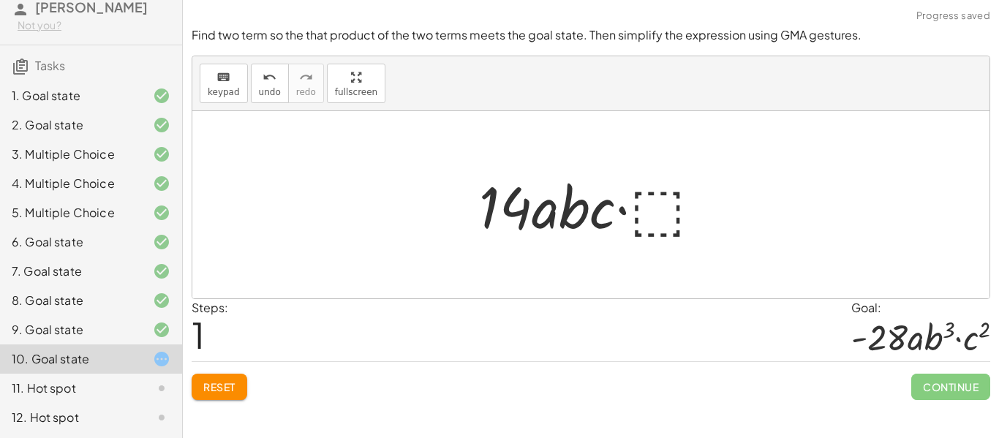
click at [667, 215] on div at bounding box center [596, 204] width 249 height 75
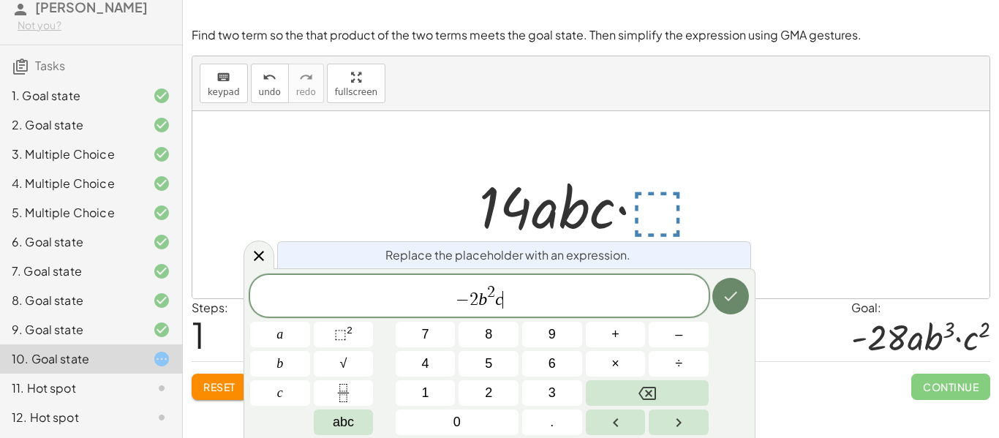
click at [747, 301] on button "Done" at bounding box center [730, 296] width 37 height 37
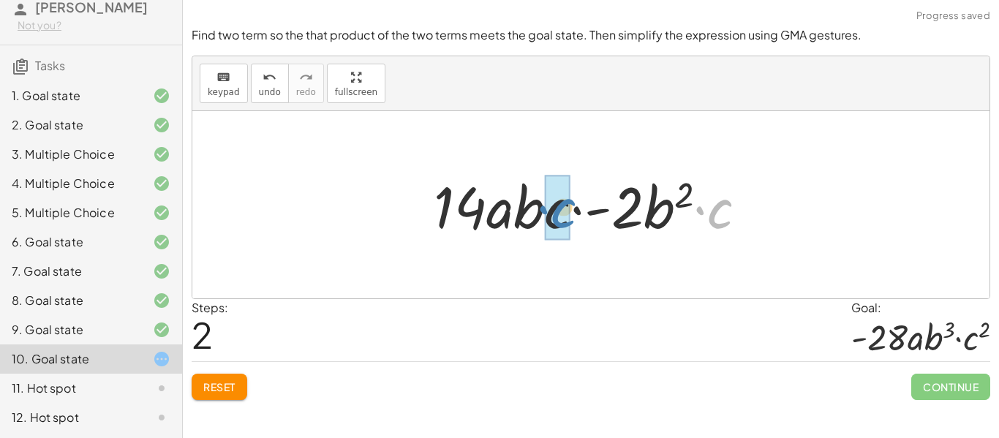
drag, startPoint x: 712, startPoint y: 215, endPoint x: 553, endPoint y: 214, distance: 158.7
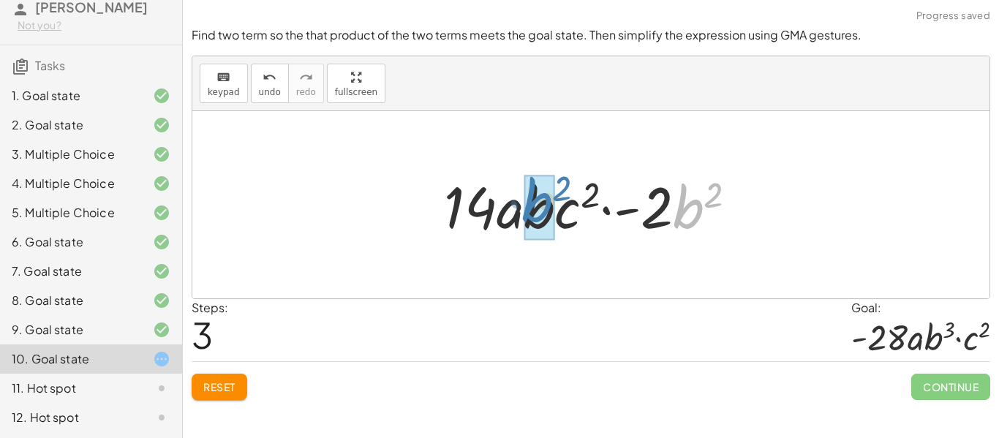
drag, startPoint x: 685, startPoint y: 214, endPoint x: 534, endPoint y: 208, distance: 150.8
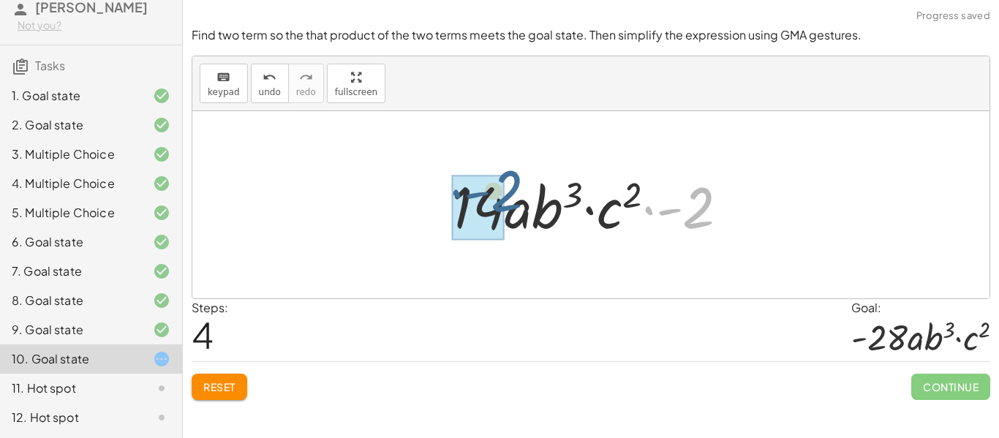
drag, startPoint x: 705, startPoint y: 213, endPoint x: 503, endPoint y: 198, distance: 202.4
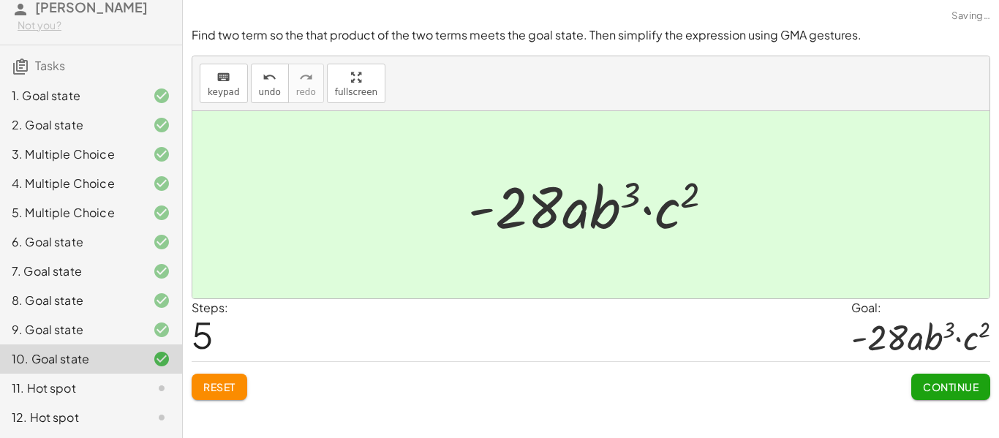
click at [954, 383] on span "Continue" at bounding box center [951, 386] width 56 height 13
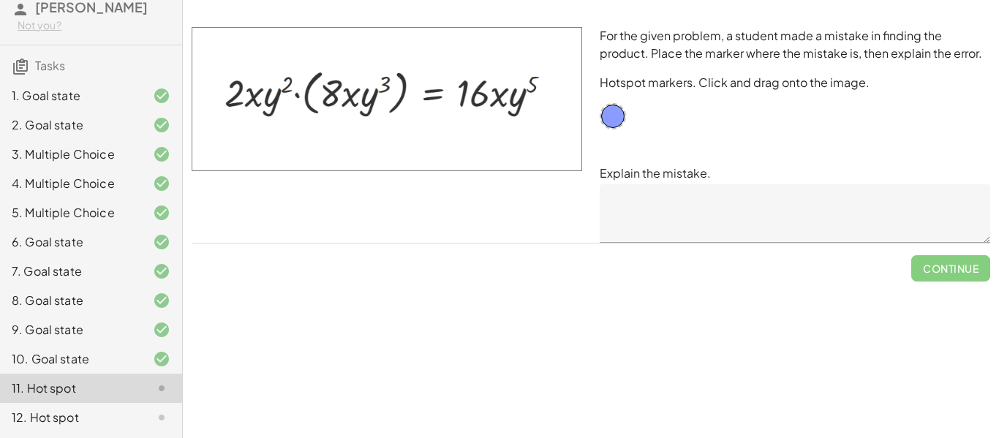
drag, startPoint x: 301, startPoint y: 100, endPoint x: 404, endPoint y: 109, distance: 102.8
click at [404, 109] on img at bounding box center [387, 99] width 391 height 144
drag, startPoint x: 620, startPoint y: 116, endPoint x: 410, endPoint y: 94, distance: 211.0
click at [818, 211] on textarea at bounding box center [795, 213] width 391 height 59
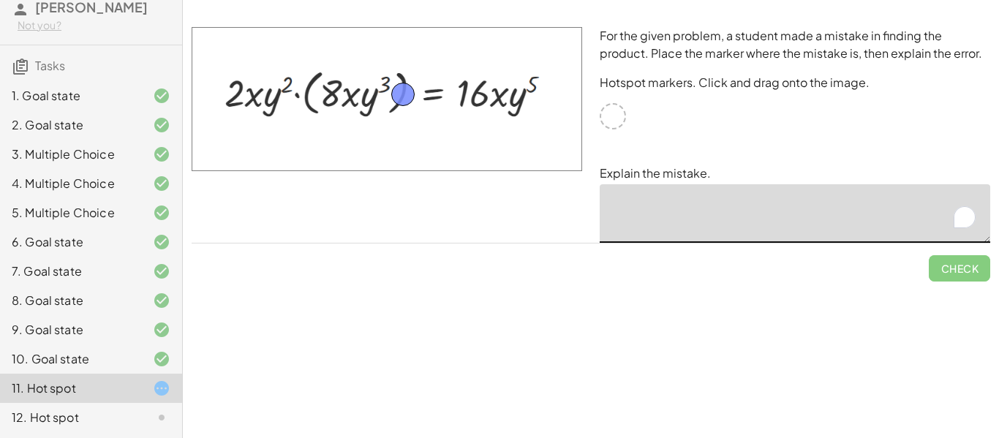
click at [800, 132] on div "For the given problem, a student made a mistake in finding the product. Place t…" at bounding box center [795, 134] width 408 height 233
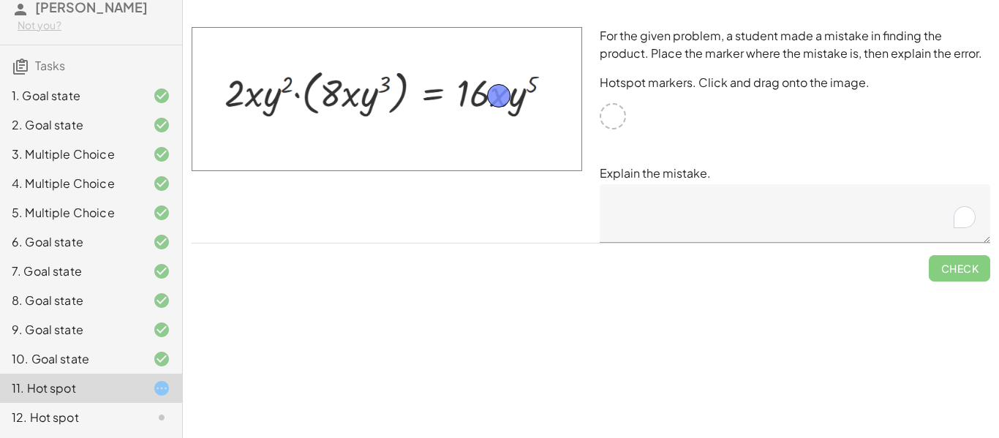
drag, startPoint x: 412, startPoint y: 88, endPoint x: 508, endPoint y: 91, distance: 95.8
click at [847, 221] on textarea "To enrich screen reader interactions, please activate Accessibility in Grammarl…" at bounding box center [795, 213] width 391 height 59
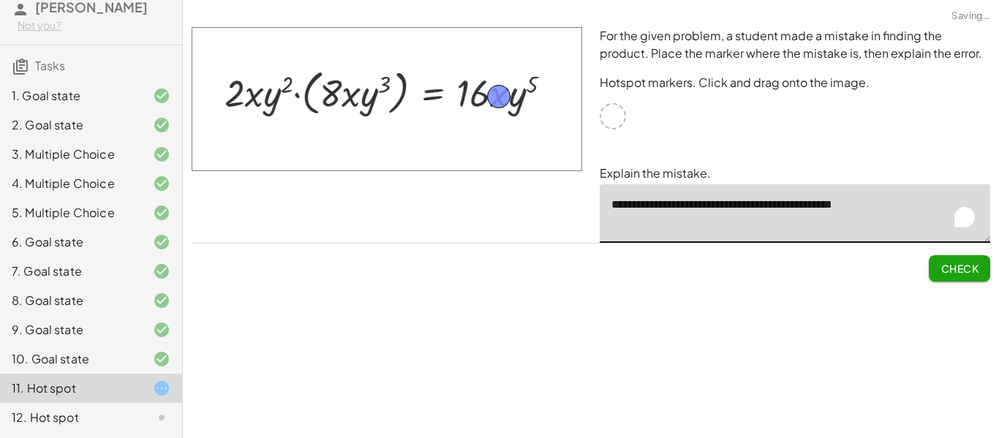
type textarea "**********"
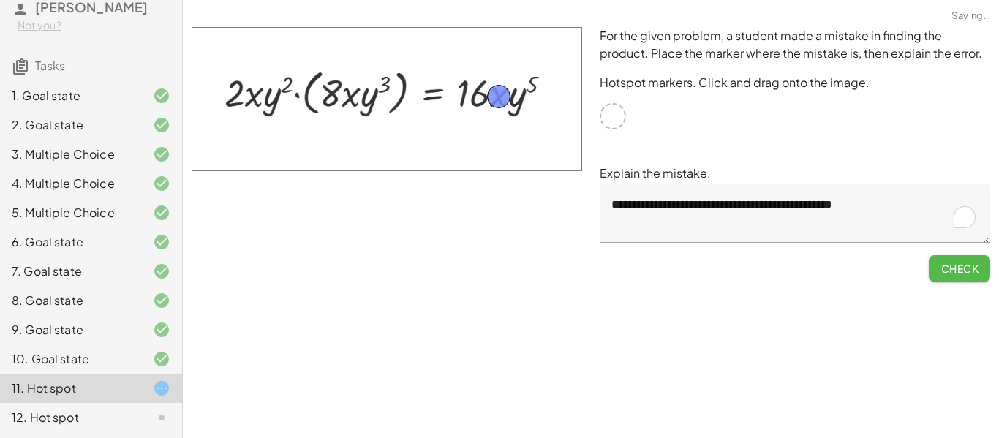
click at [952, 270] on span "Check" at bounding box center [960, 268] width 38 height 13
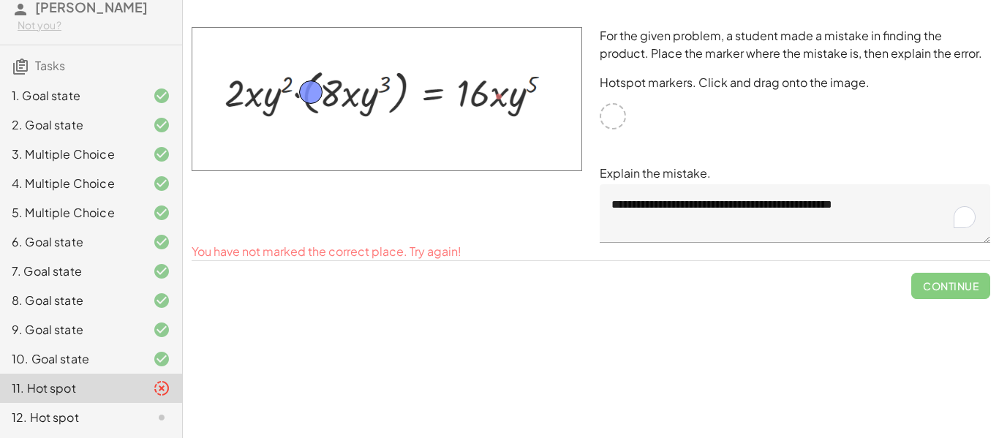
drag, startPoint x: 505, startPoint y: 96, endPoint x: 317, endPoint y: 91, distance: 188.0
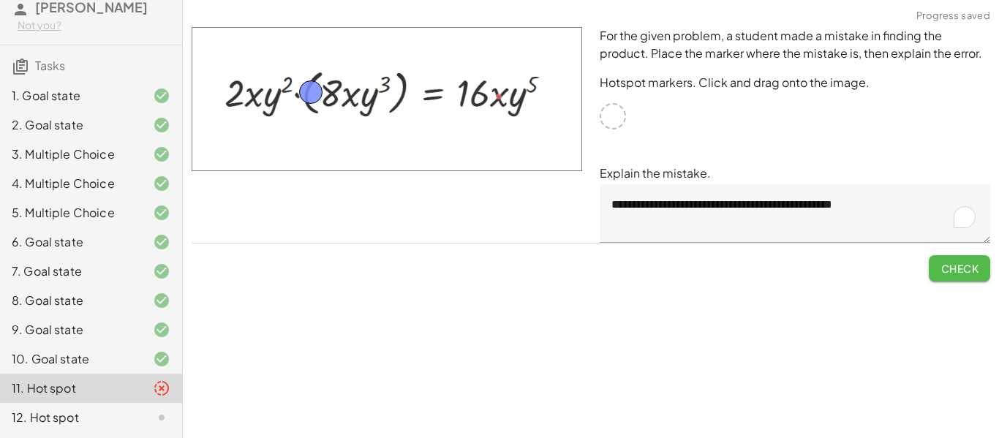
click at [949, 262] on span "Check" at bounding box center [960, 268] width 38 height 13
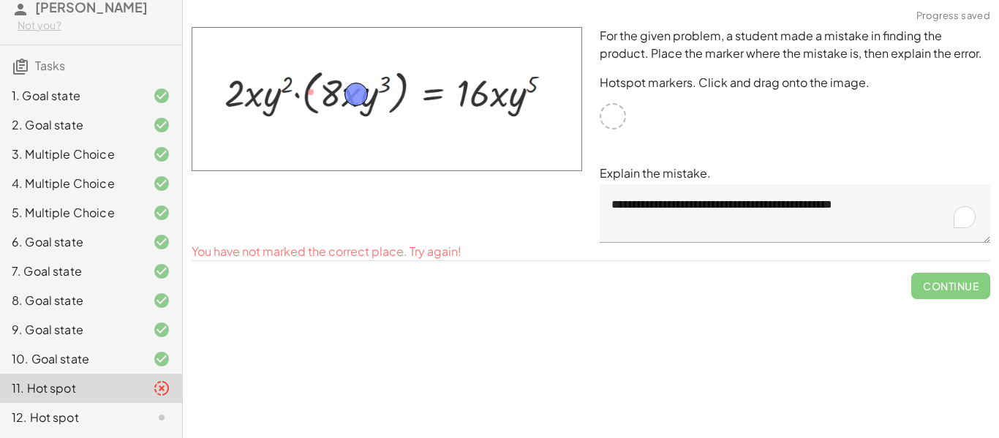
drag, startPoint x: 308, startPoint y: 91, endPoint x: 347, endPoint y: 93, distance: 39.6
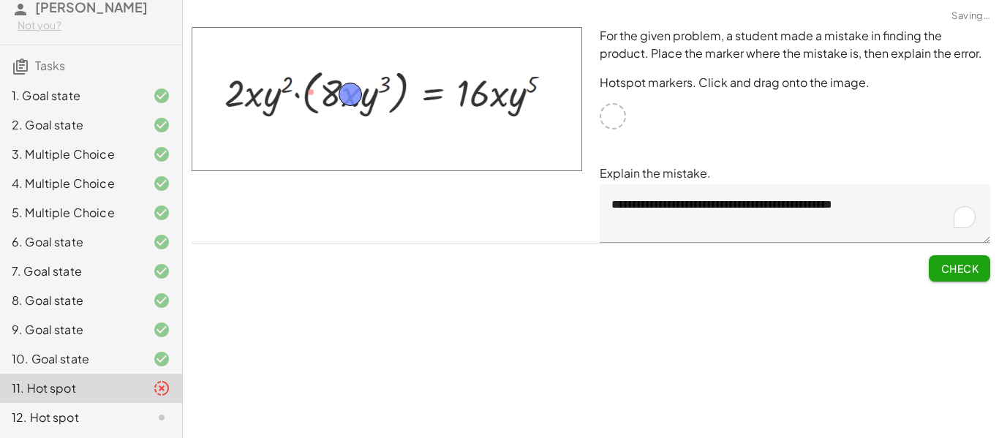
click at [963, 257] on button "Check" at bounding box center [959, 268] width 61 height 26
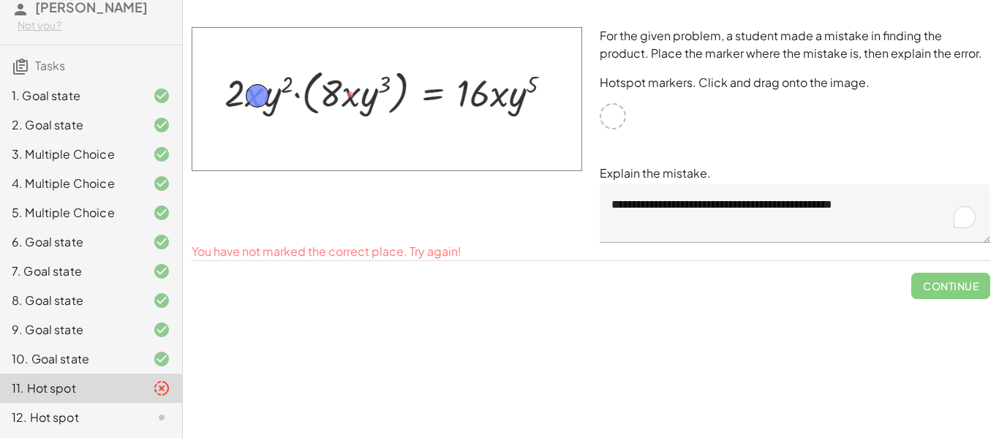
drag, startPoint x: 355, startPoint y: 99, endPoint x: 261, endPoint y: 101, distance: 93.6
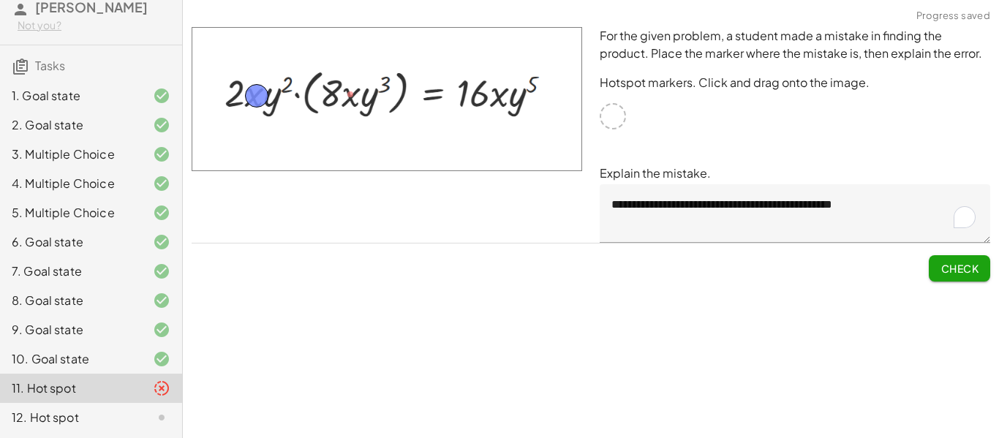
click at [970, 274] on span "Check" at bounding box center [960, 268] width 38 height 13
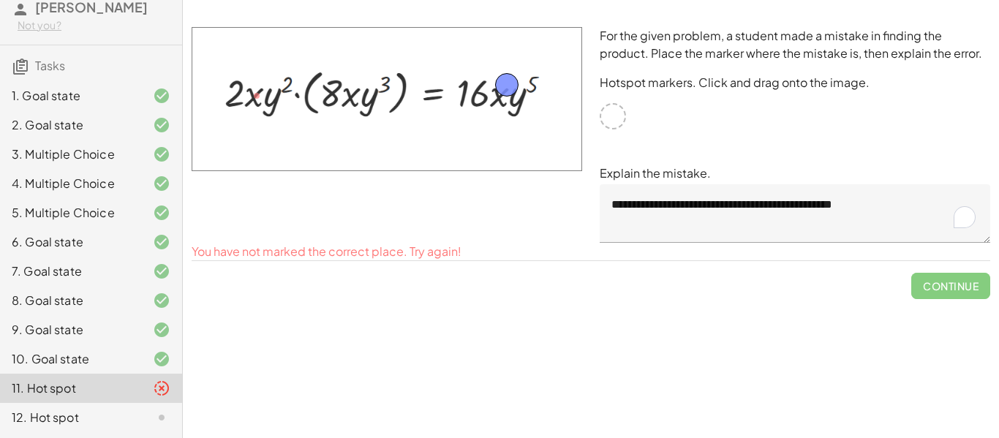
drag, startPoint x: 250, startPoint y: 93, endPoint x: 500, endPoint y: 83, distance: 250.3
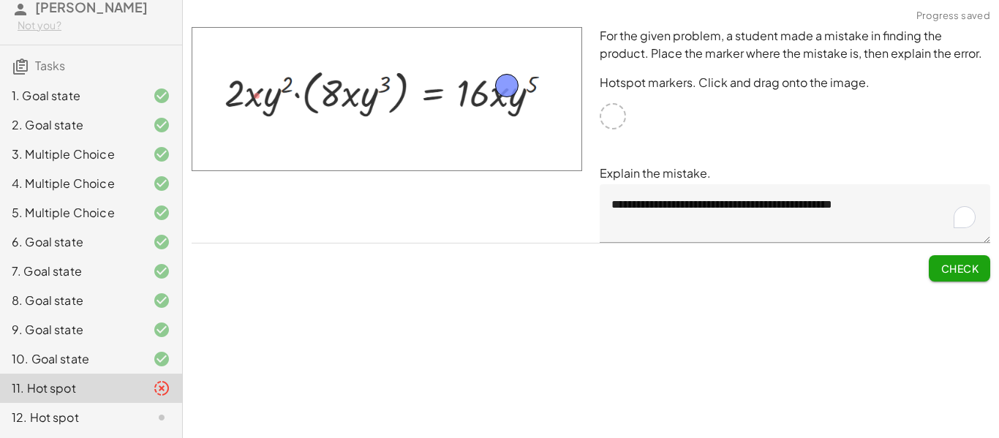
click at [970, 263] on span "Check" at bounding box center [960, 268] width 38 height 13
click at [970, 264] on span "Continue" at bounding box center [951, 268] width 56 height 13
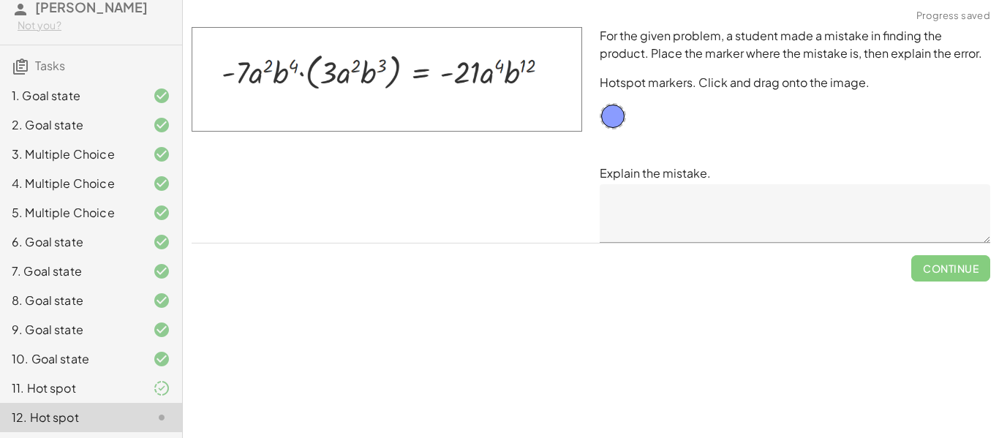
click at [140, 387] on div at bounding box center [149, 389] width 41 height 18
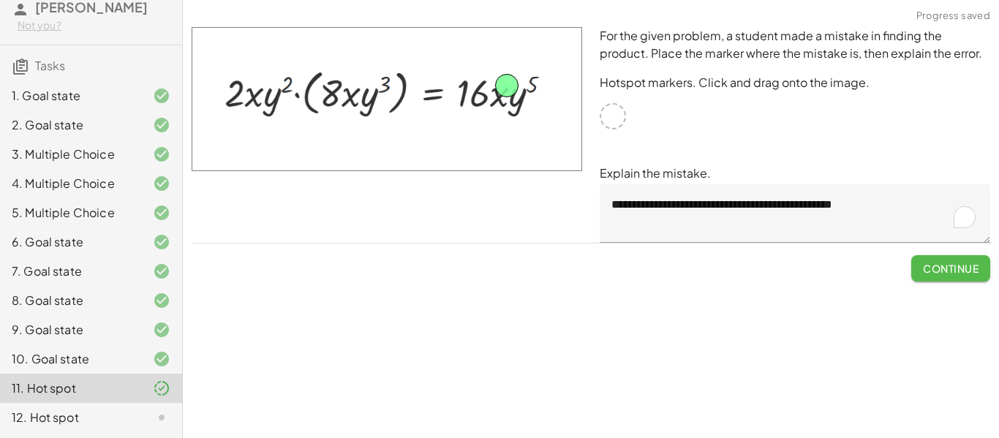
click at [962, 273] on span "Continue" at bounding box center [951, 268] width 56 height 13
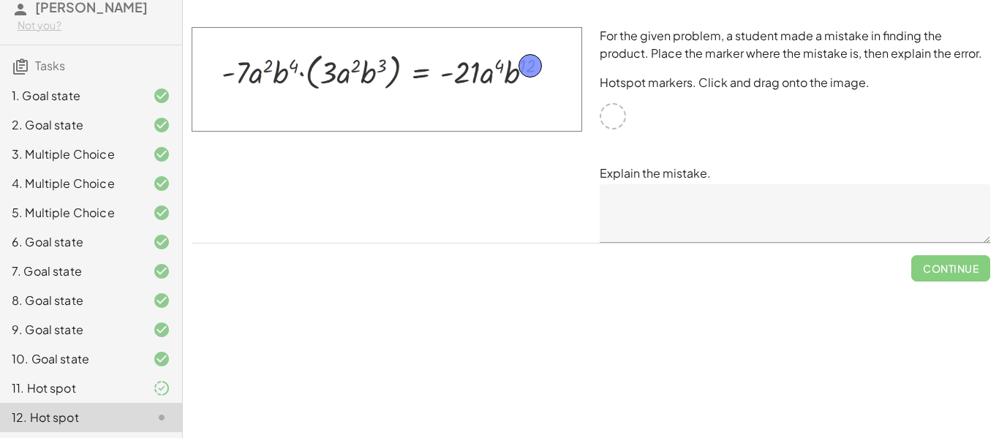
drag, startPoint x: 612, startPoint y: 114, endPoint x: 529, endPoint y: 64, distance: 96.8
click at [876, 199] on textarea at bounding box center [795, 213] width 391 height 59
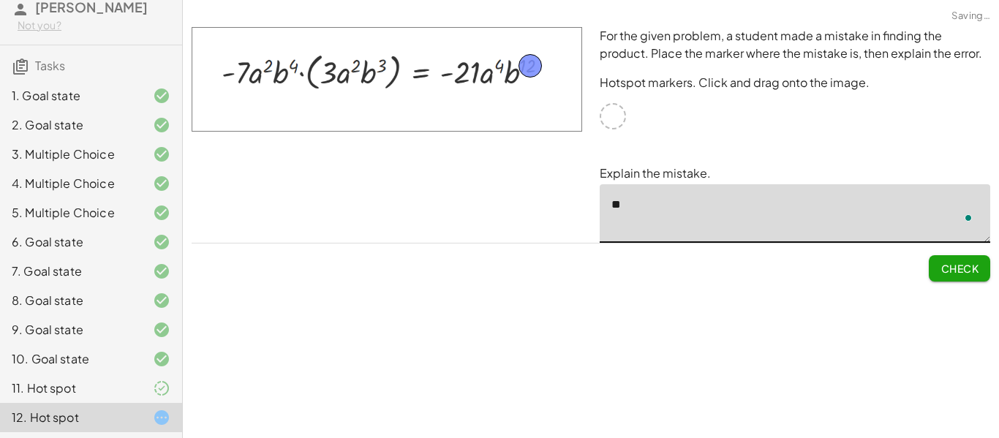
type textarea "*"
type textarea "**********"
click at [968, 262] on span "Check" at bounding box center [960, 268] width 38 height 13
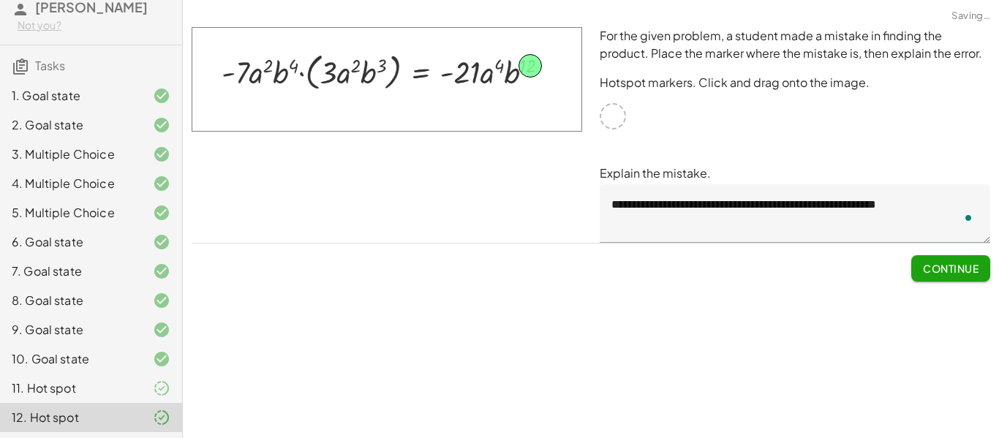
click at [968, 262] on span "Continue" at bounding box center [951, 268] width 56 height 13
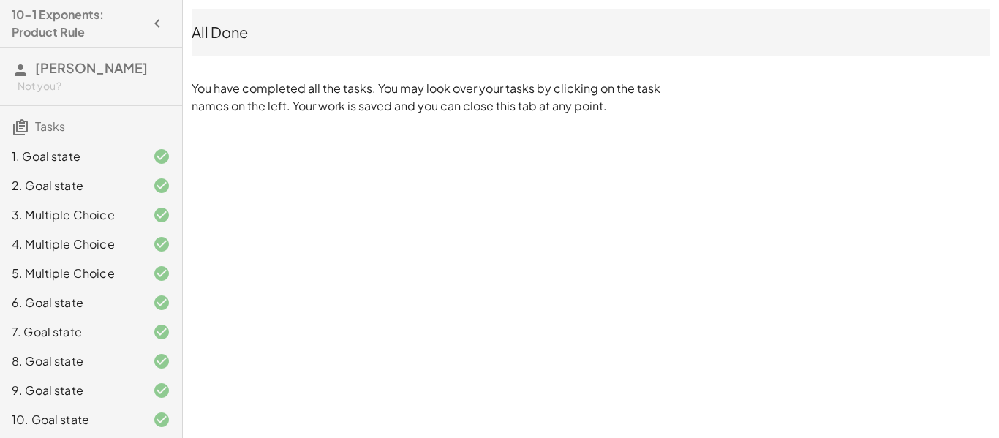
click at [114, 151] on div "1. Goal state" at bounding box center [71, 157] width 118 height 18
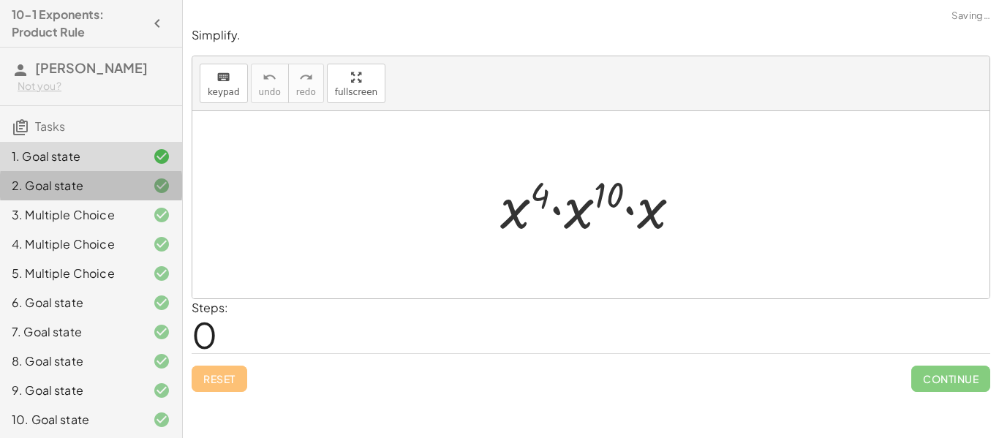
click at [116, 179] on div "2. Goal state" at bounding box center [71, 186] width 118 height 18
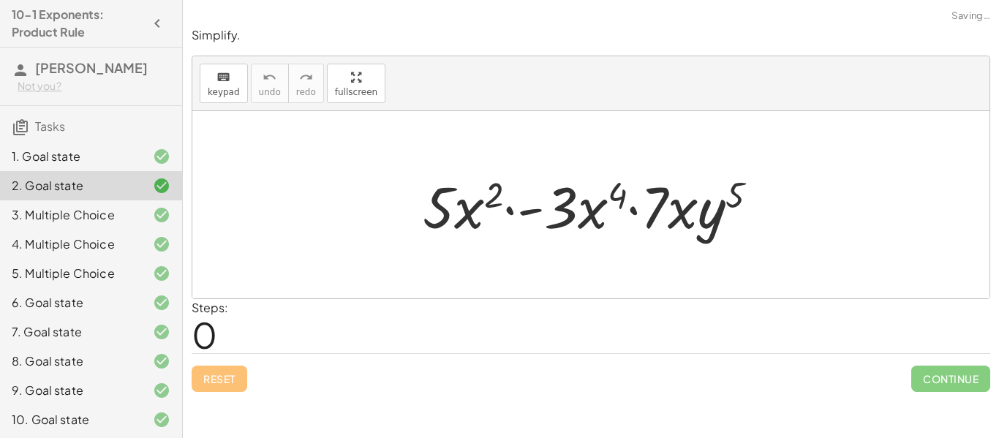
click at [108, 162] on div "1. Goal state" at bounding box center [71, 157] width 118 height 18
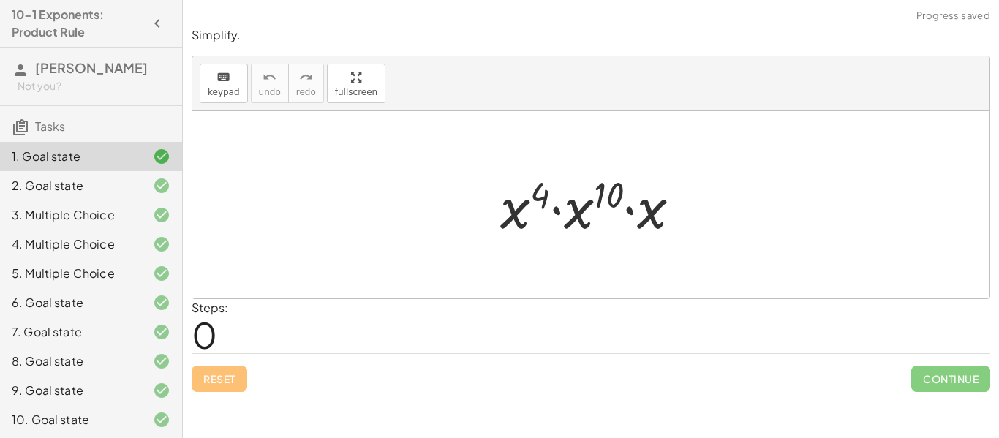
click at [104, 211] on div "3. Multiple Choice" at bounding box center [71, 215] width 118 height 18
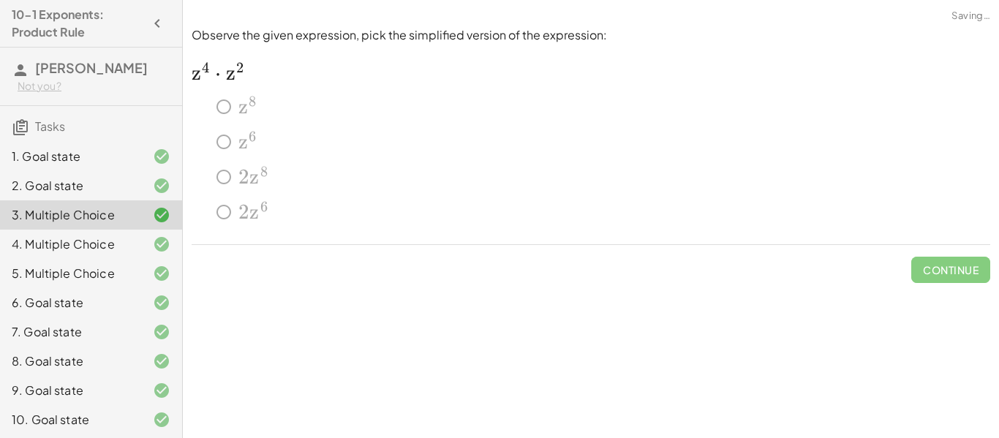
click at [87, 230] on div "2. Goal state" at bounding box center [91, 244] width 182 height 29
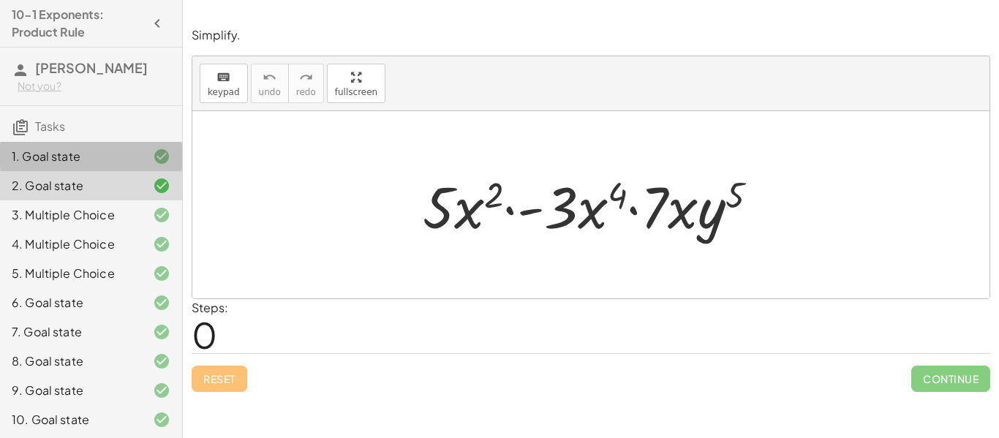
click at [128, 149] on div "1. Goal state" at bounding box center [71, 157] width 118 height 18
